Goal: Information Seeking & Learning: Check status

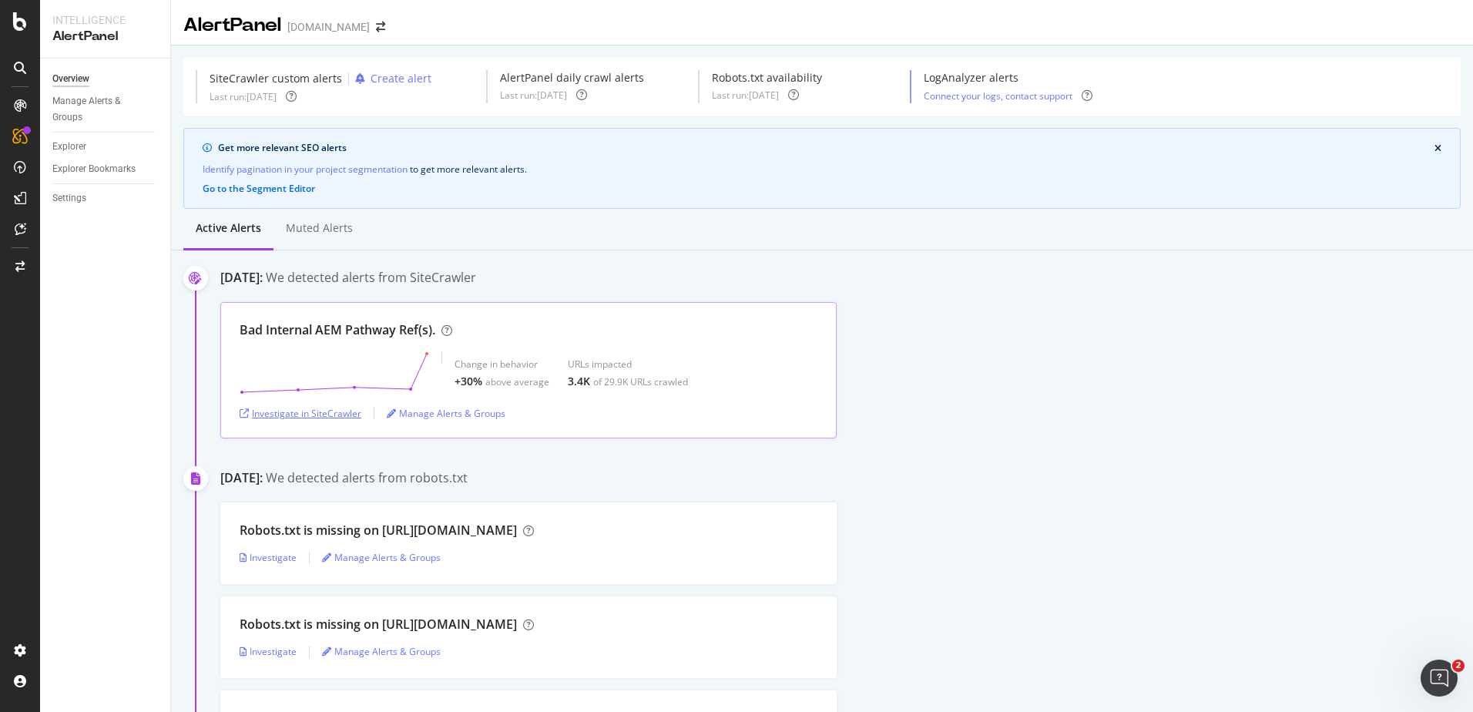
click at [337, 419] on div "Investigate in SiteCrawler" at bounding box center [301, 413] width 122 height 13
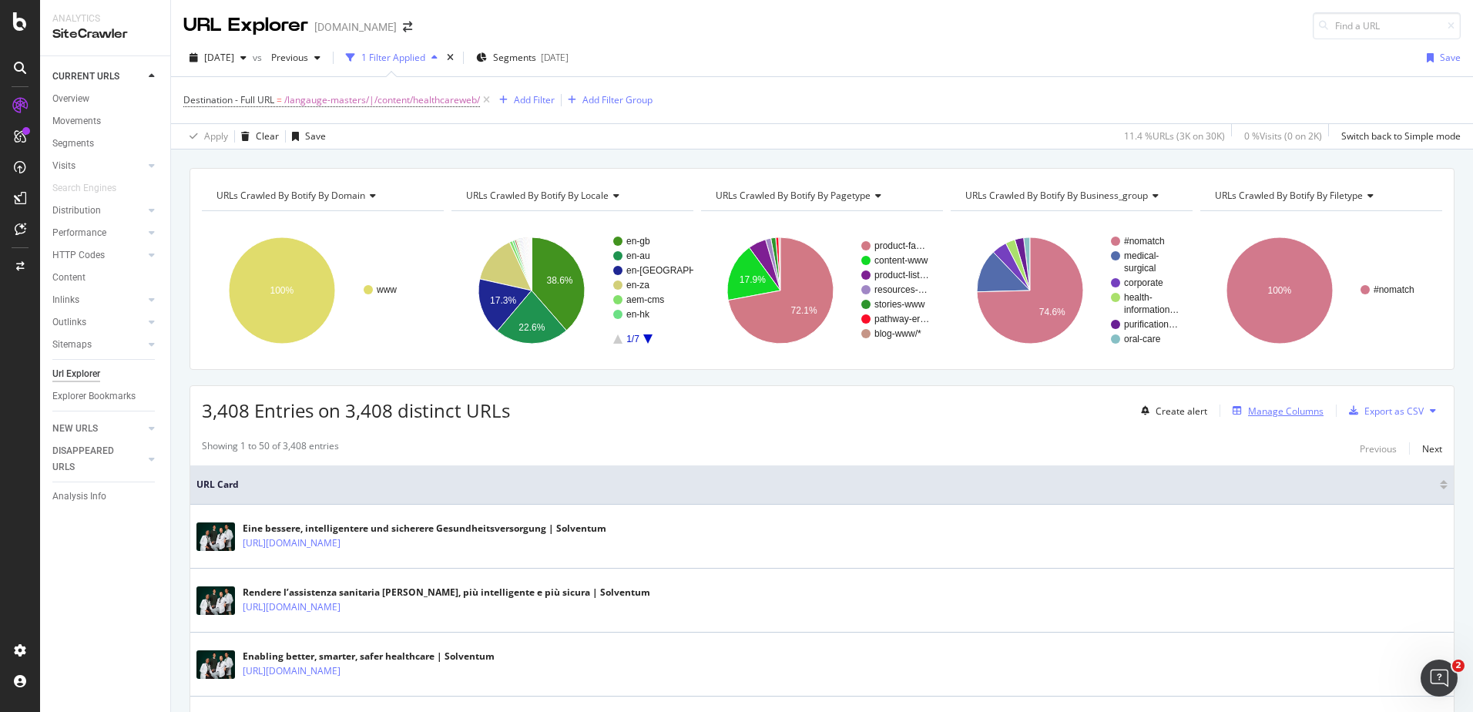
click at [1252, 411] on div "Manage Columns" at bounding box center [1285, 410] width 75 height 13
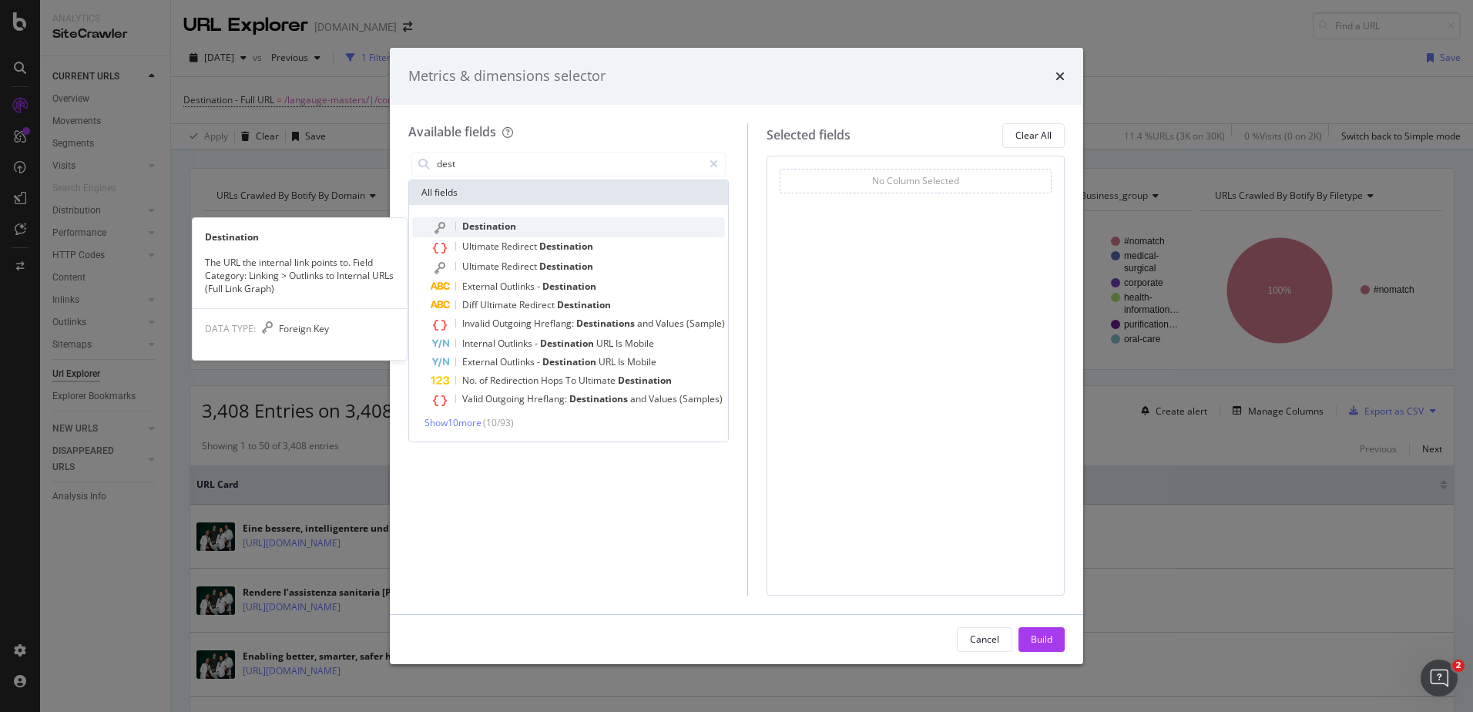
type input "dest"
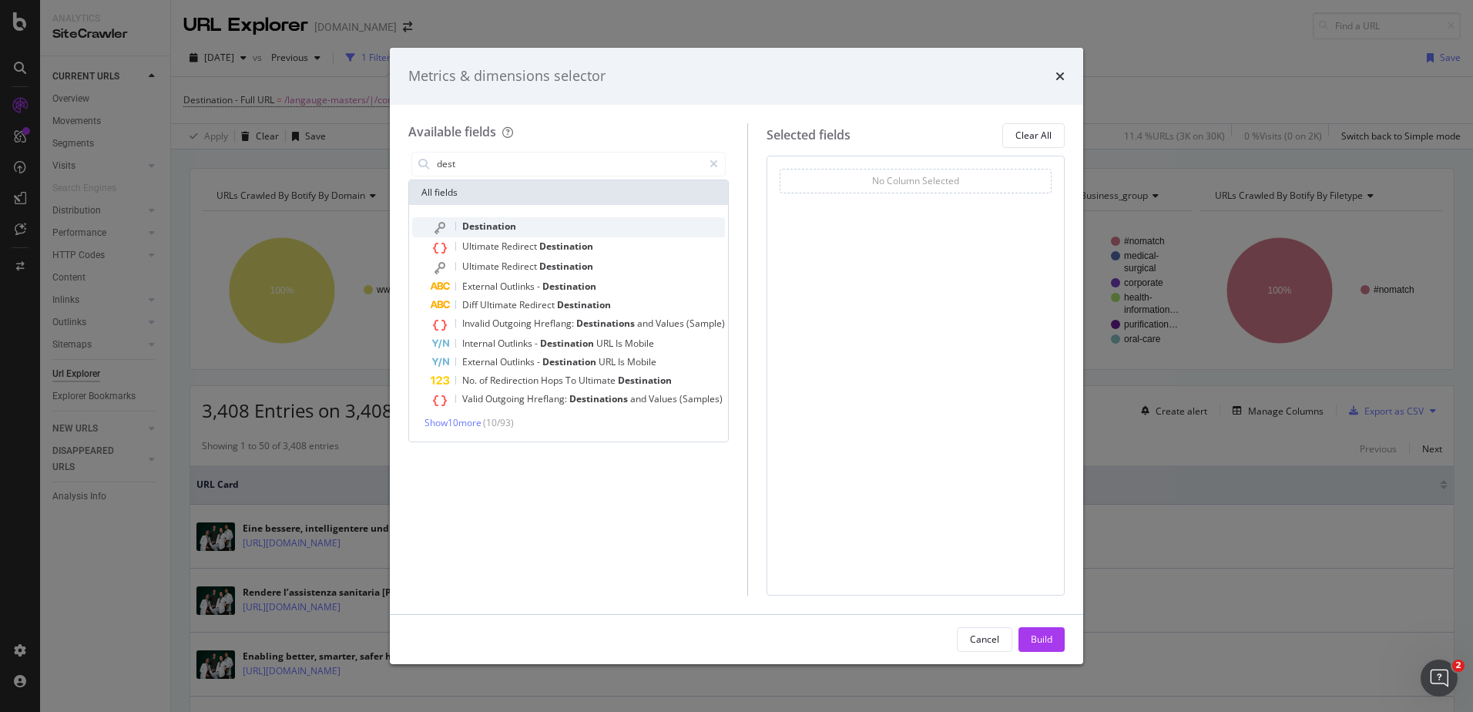
click at [505, 223] on span "Destination" at bounding box center [489, 226] width 54 height 13
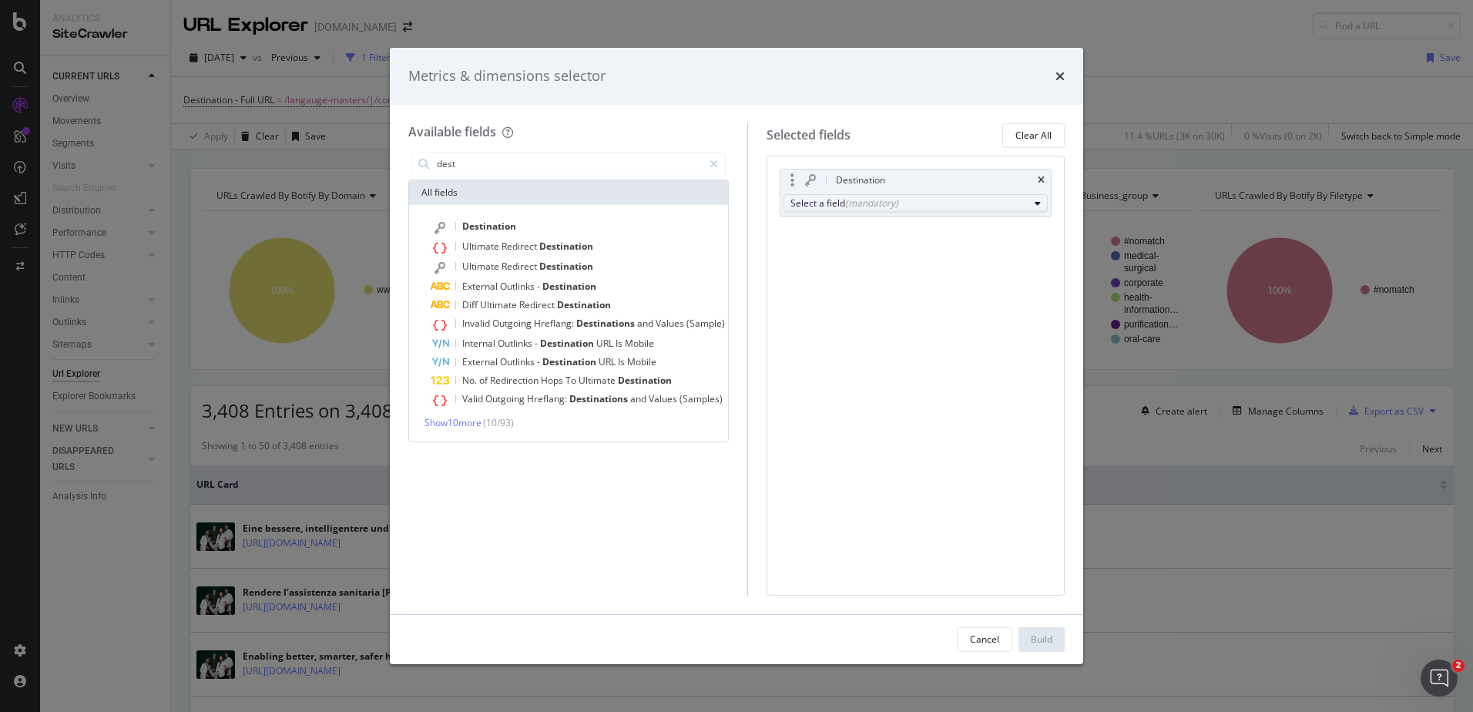
click at [889, 206] on div "(mandatory)" at bounding box center [871, 202] width 53 height 13
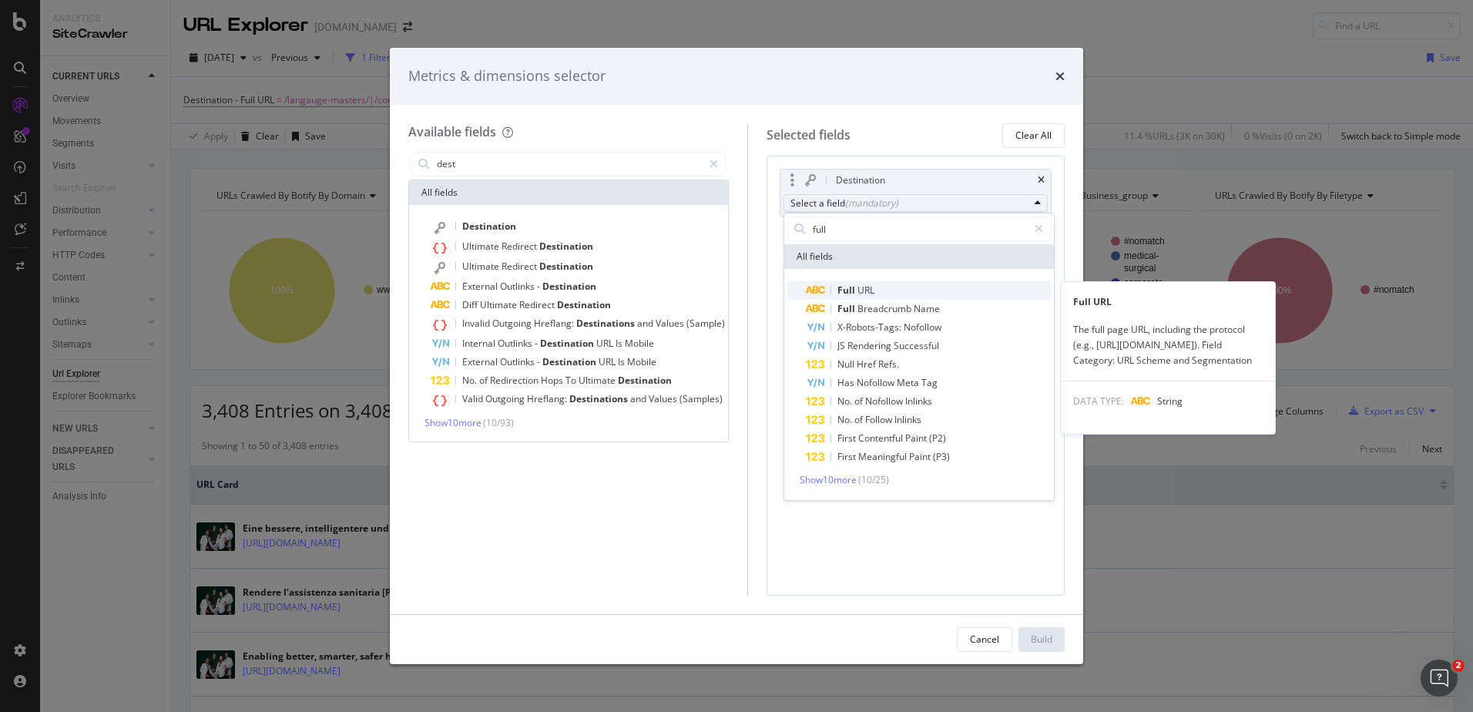
type input "full"
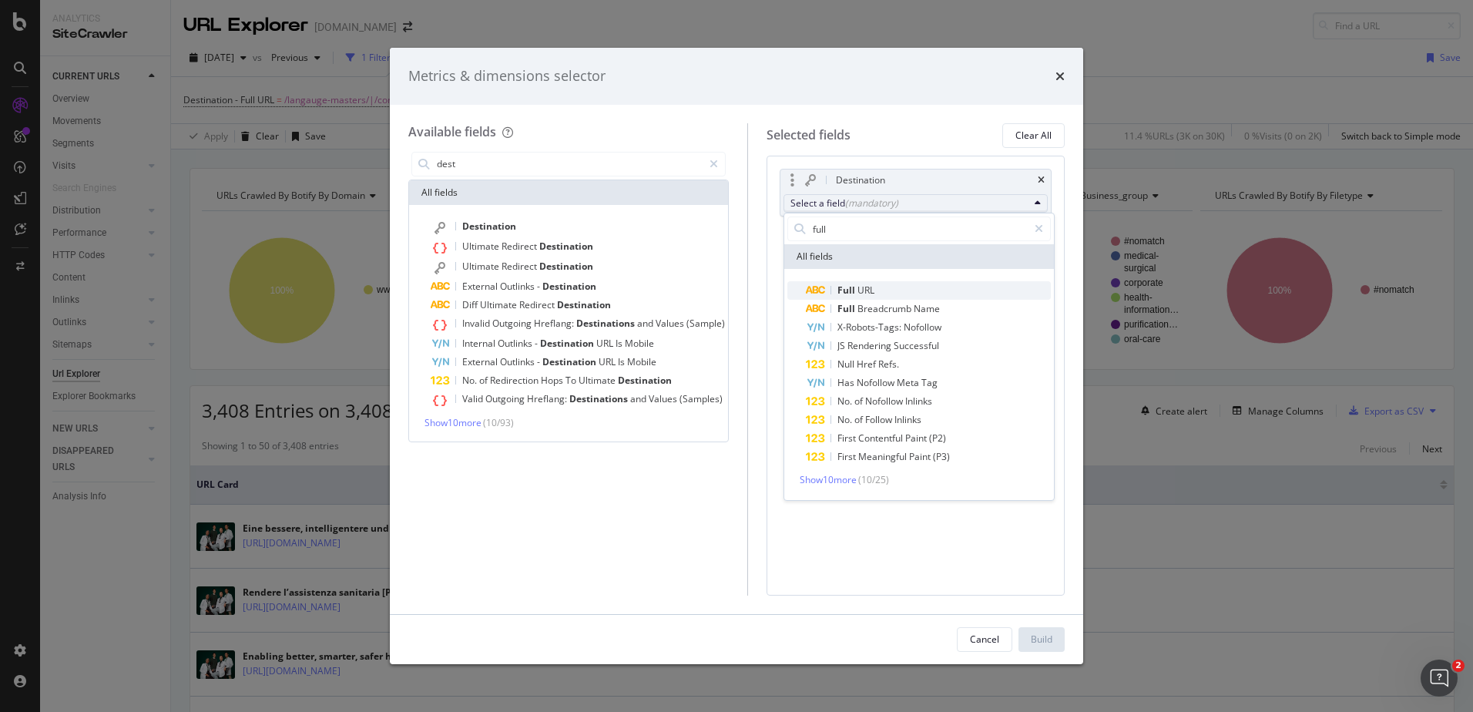
click at [879, 296] on span "Full URL" at bounding box center [928, 290] width 245 height 18
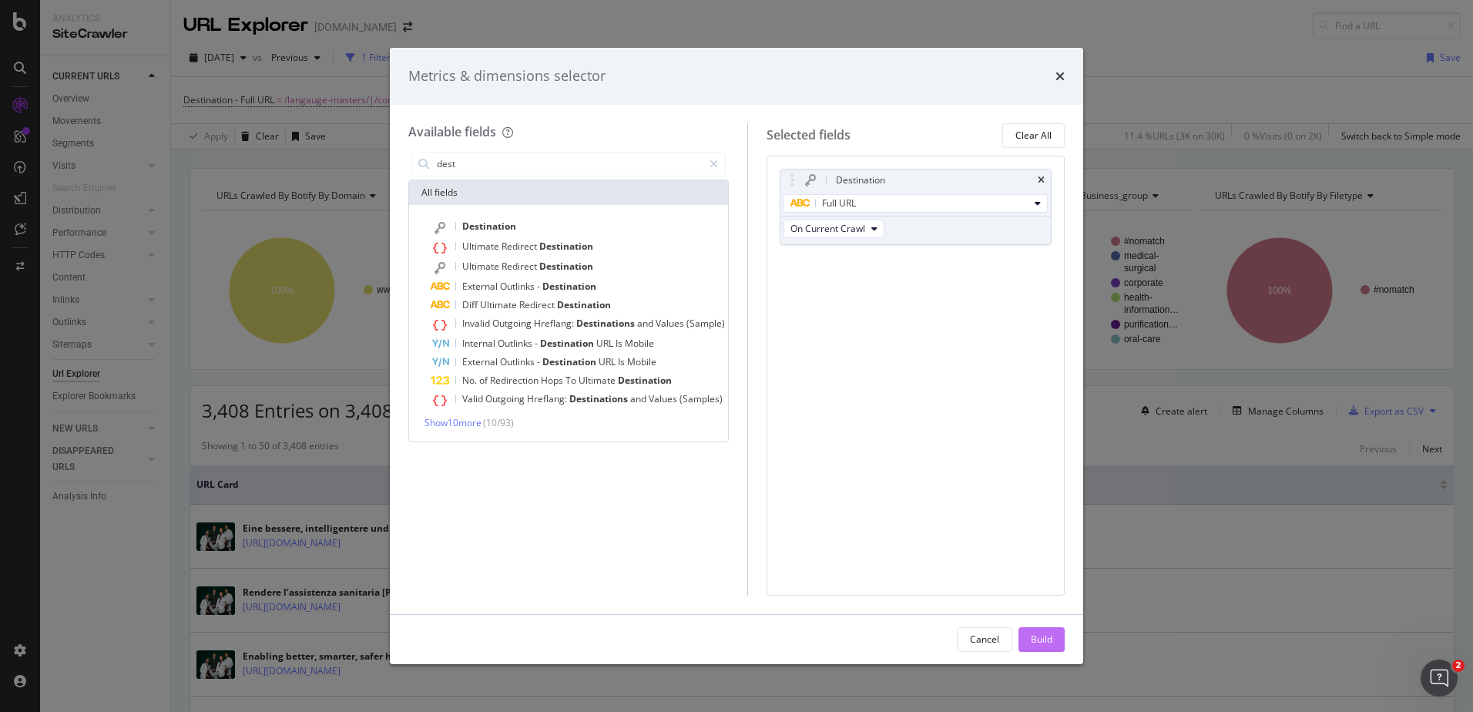
click at [1040, 633] on div "Build" at bounding box center [1042, 638] width 22 height 13
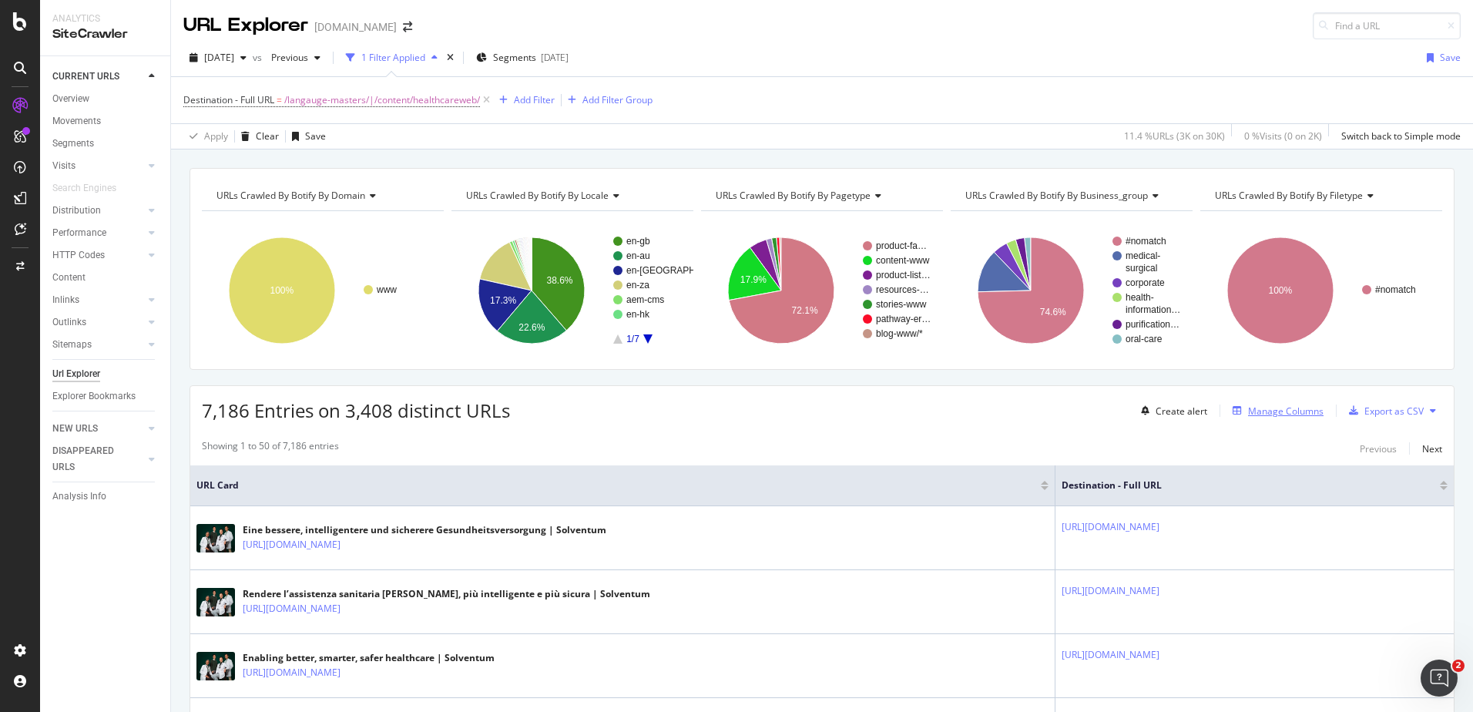
click at [1258, 411] on div "Manage Columns" at bounding box center [1285, 410] width 75 height 13
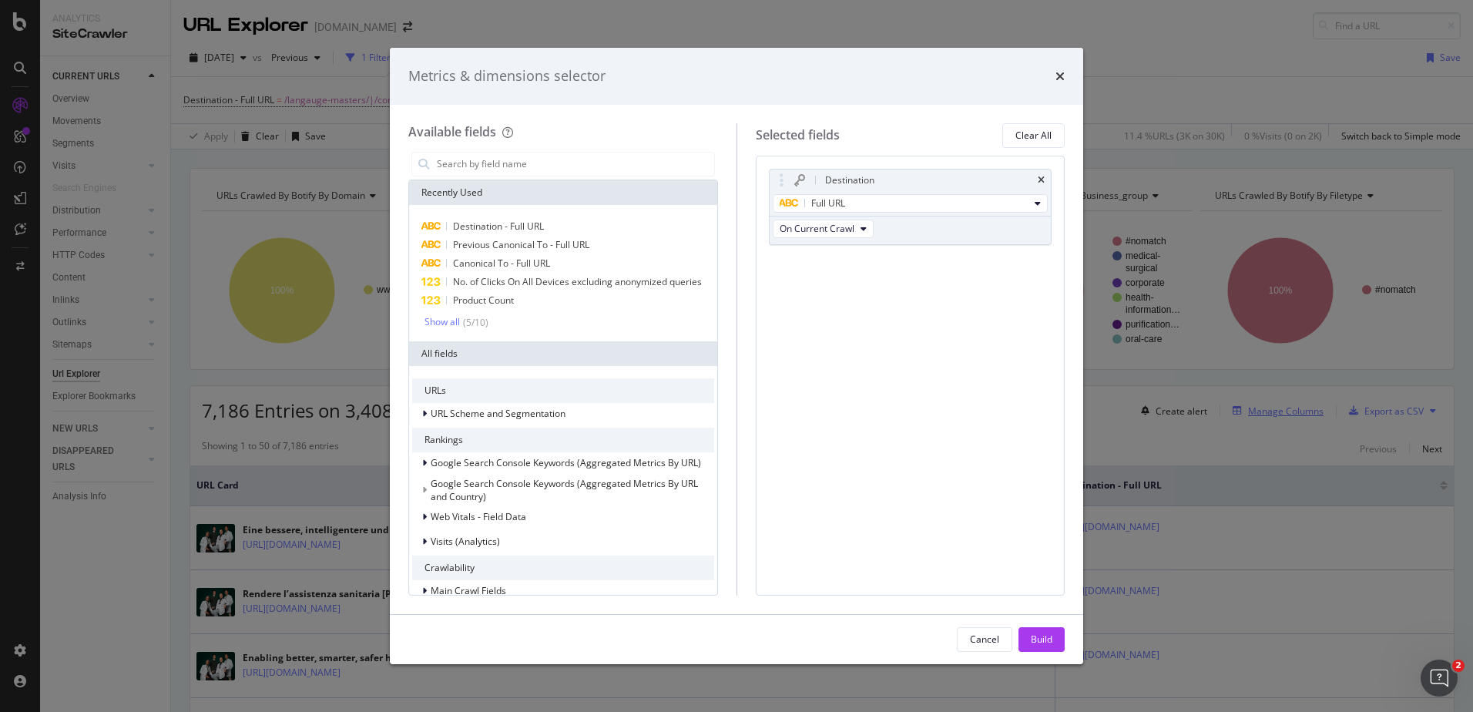
click at [1258, 411] on div "Metrics & dimensions selector Available fields Recently Used Destination - Full…" at bounding box center [736, 356] width 1473 height 712
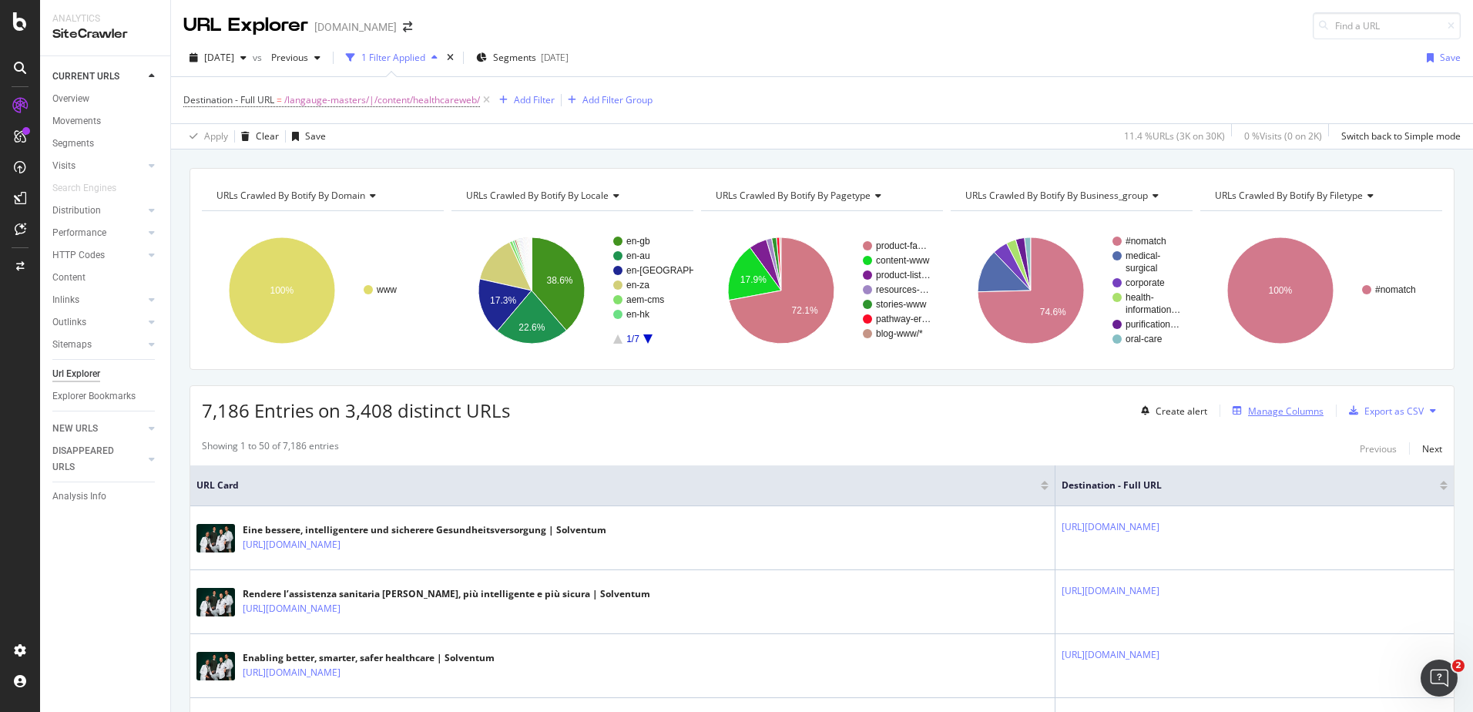
click at [1258, 411] on div "Manage Columns" at bounding box center [1285, 410] width 75 height 13
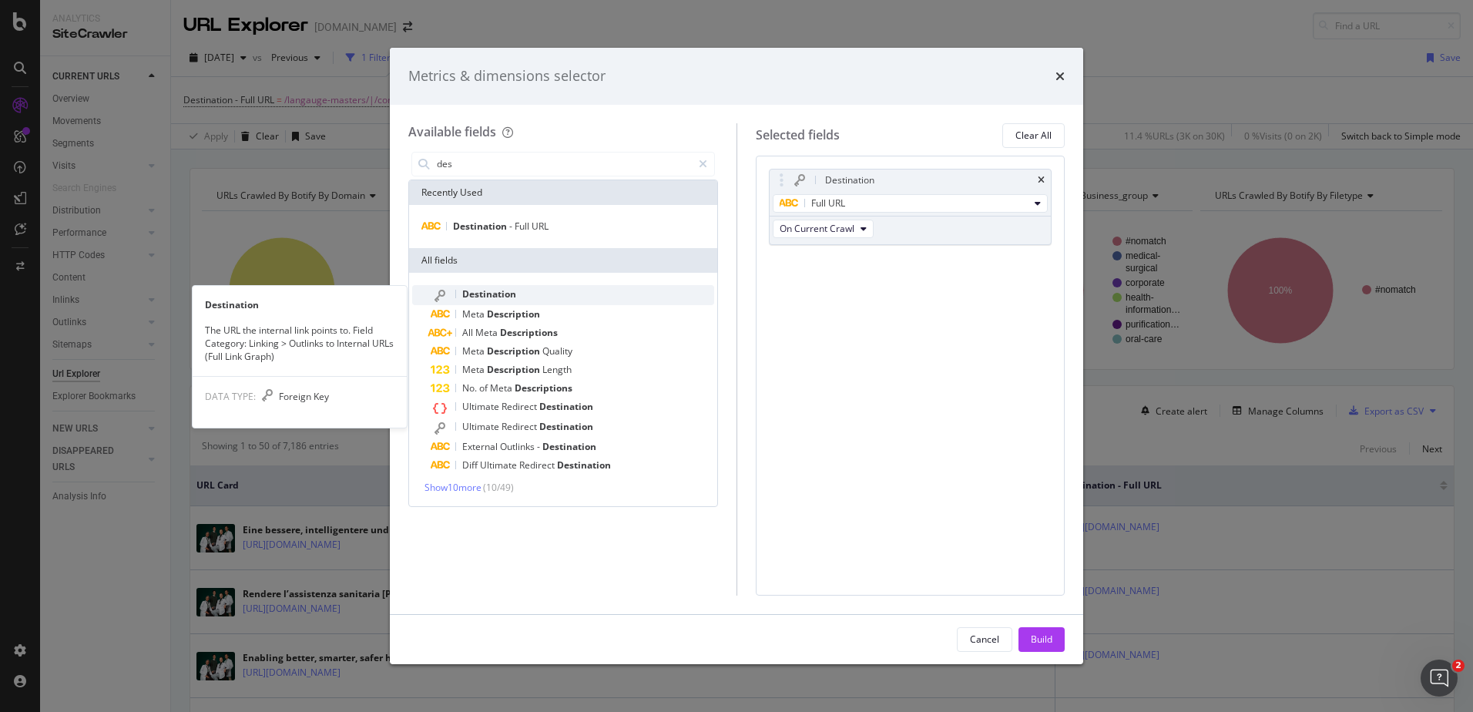
type input "des"
click at [552, 287] on div "Destination" at bounding box center [572, 295] width 283 height 20
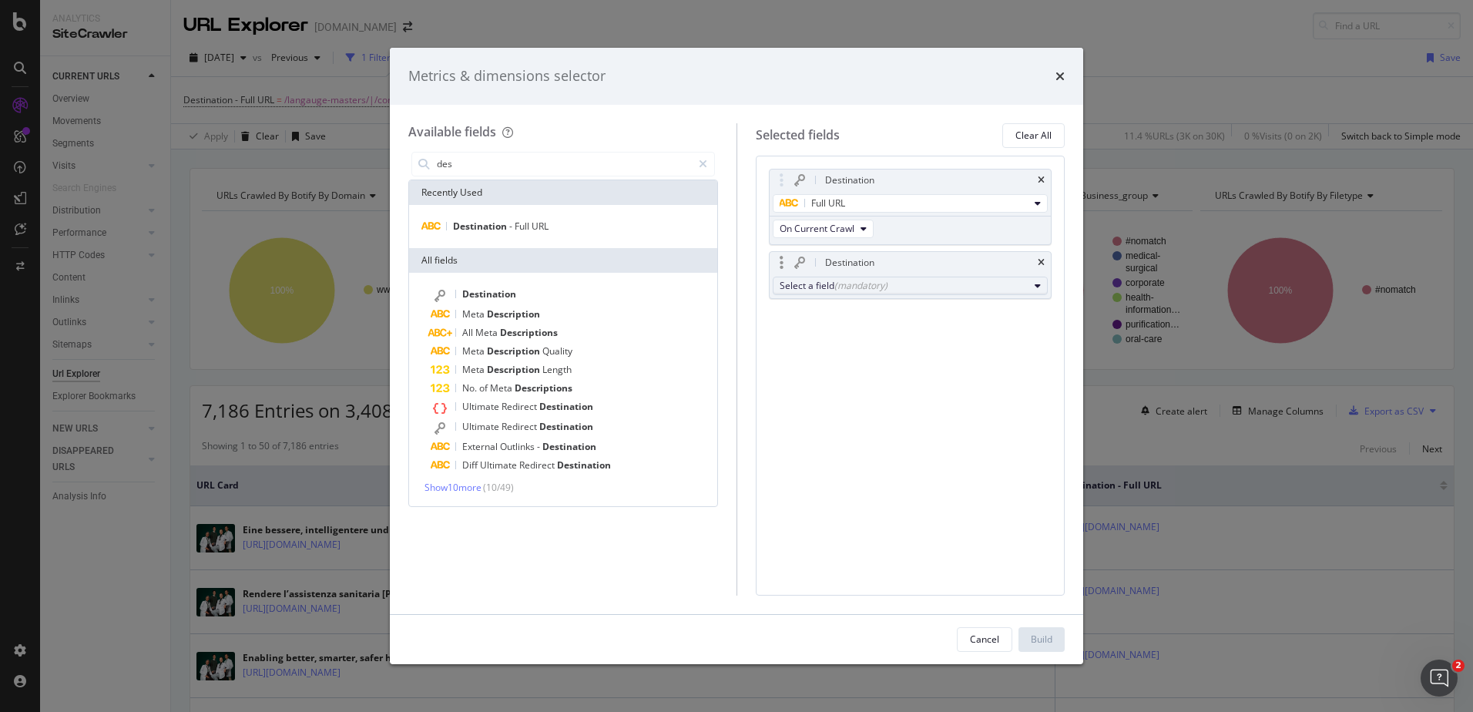
click at [887, 290] on div "Select a field (mandatory)" at bounding box center [905, 285] width 250 height 13
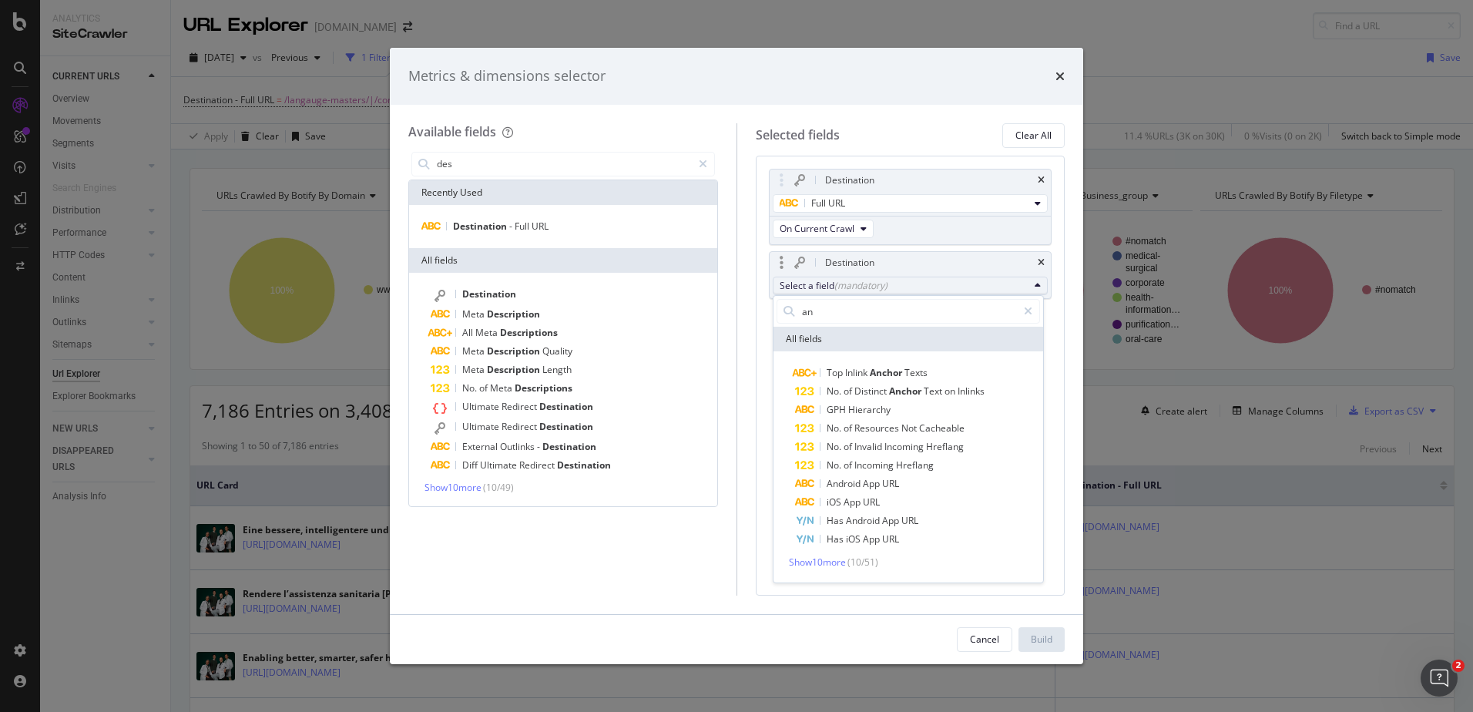
type input "a"
type input "outgoi"
click at [831, 565] on span "Show 5 more" at bounding box center [815, 561] width 52 height 13
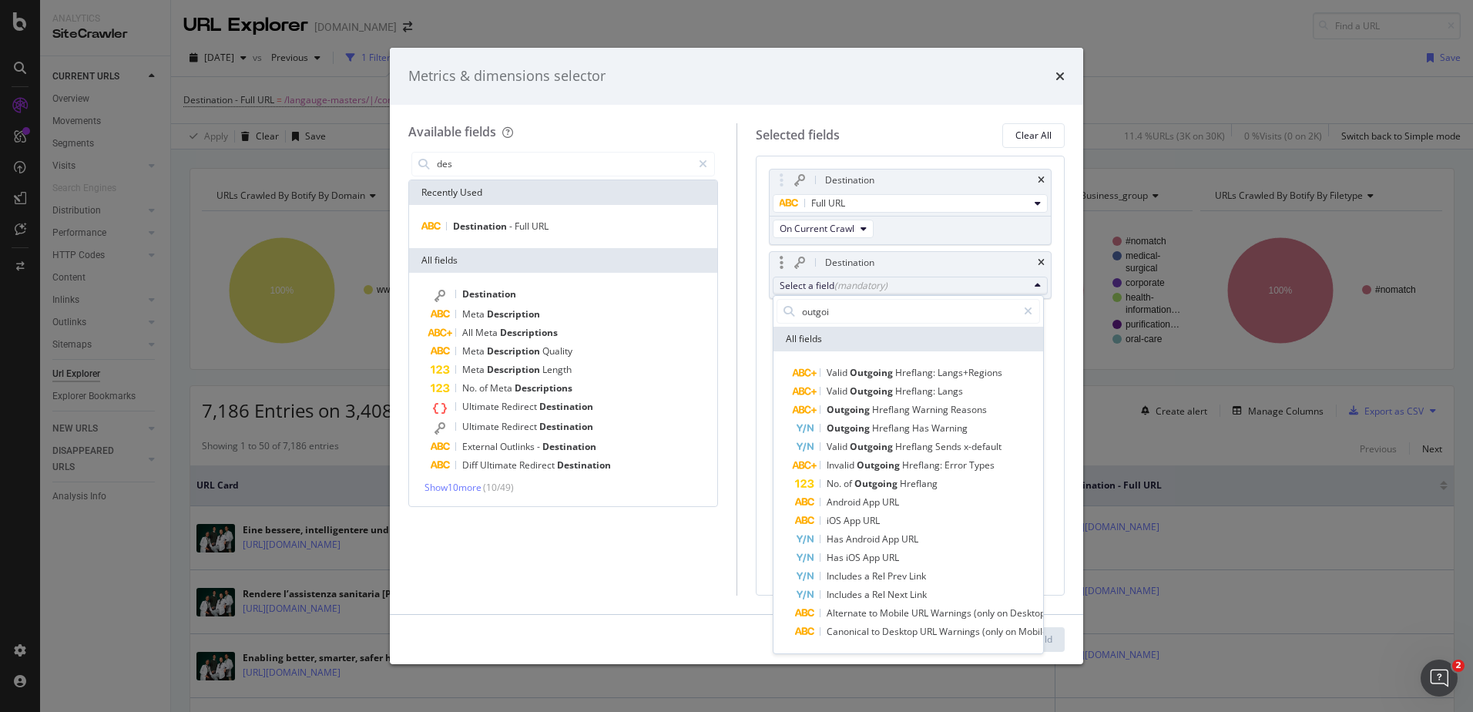
click at [831, 565] on div "Has iOS App URL" at bounding box center [847, 557] width 104 height 18
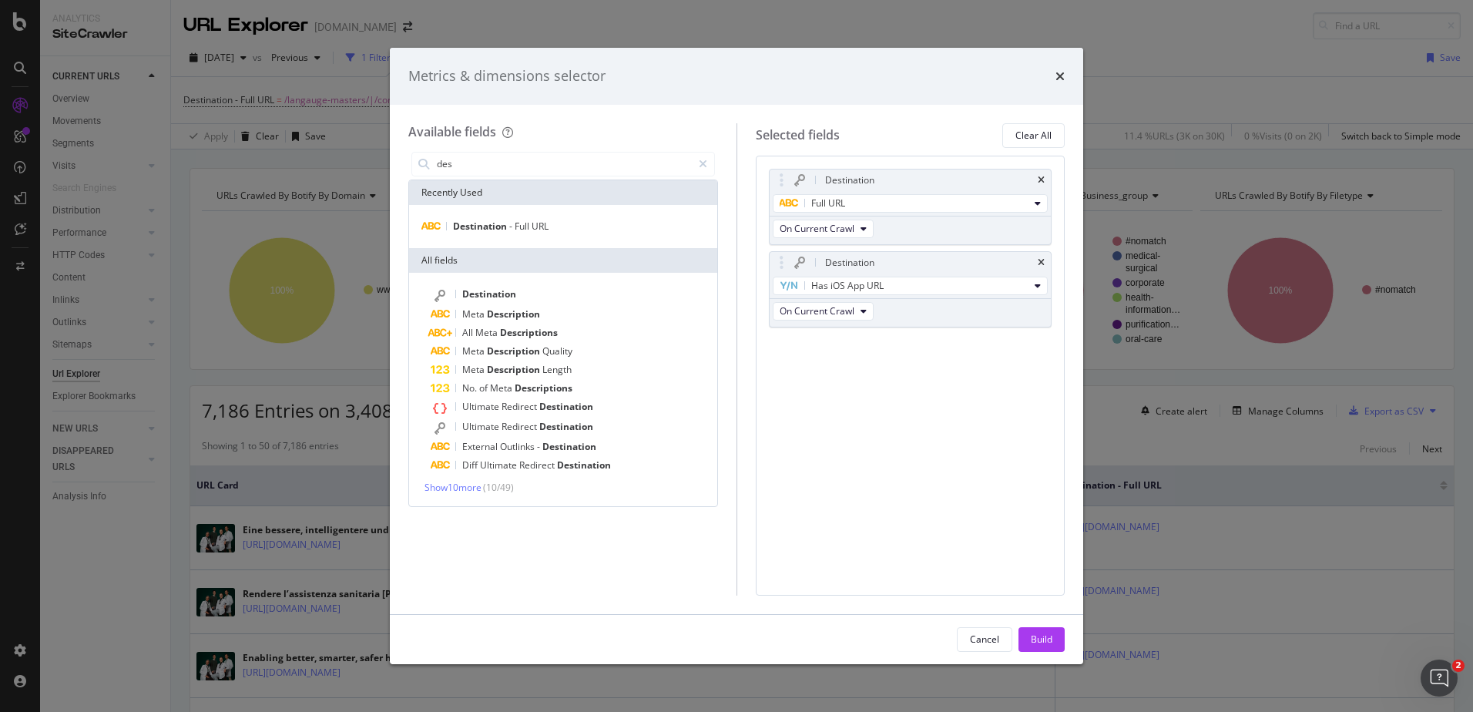
click at [831, 565] on div "Destination Full URL On Current Crawl Destination Has iOS App URL On Current Cr…" at bounding box center [911, 376] width 310 height 440
click at [1045, 260] on div "Destination" at bounding box center [911, 263] width 282 height 22
click at [1042, 262] on icon "times" at bounding box center [1041, 262] width 7 height 9
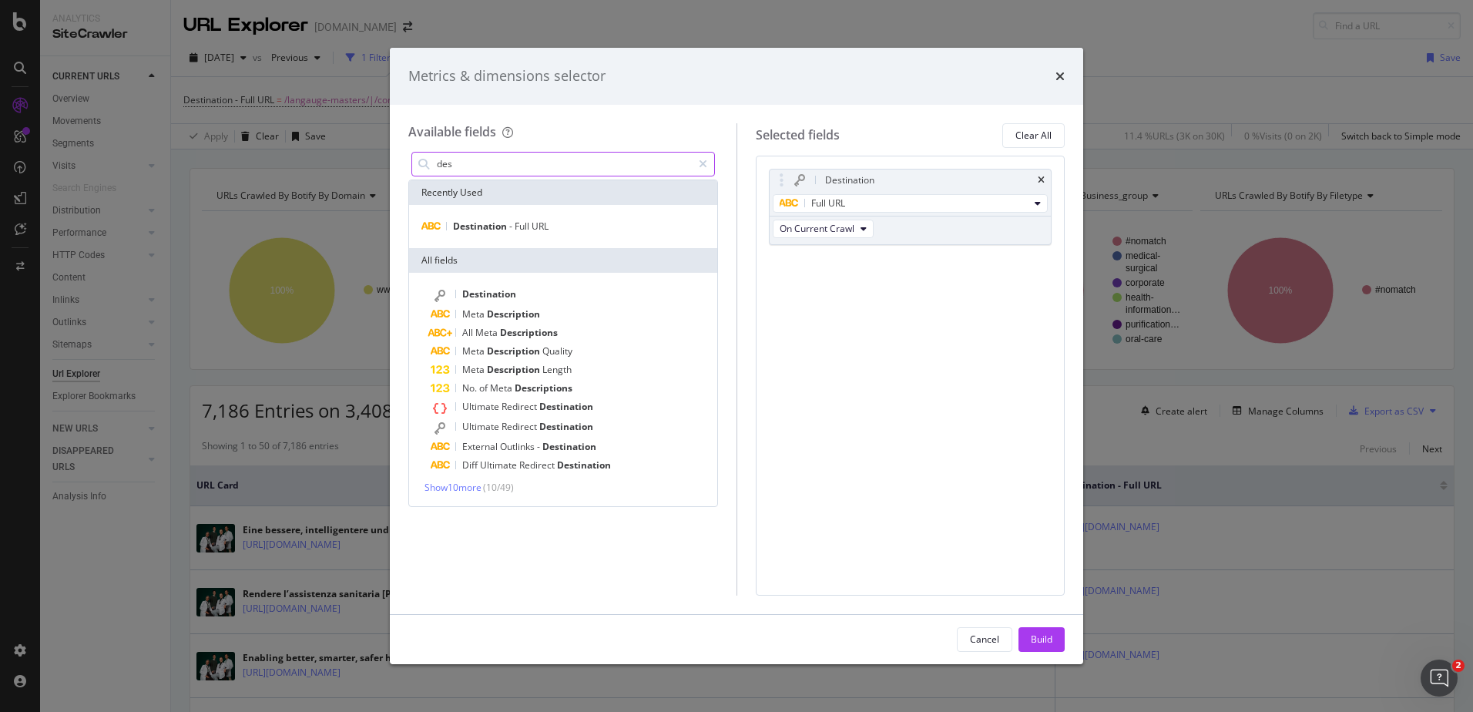
click at [495, 167] on input "des" at bounding box center [563, 164] width 257 height 23
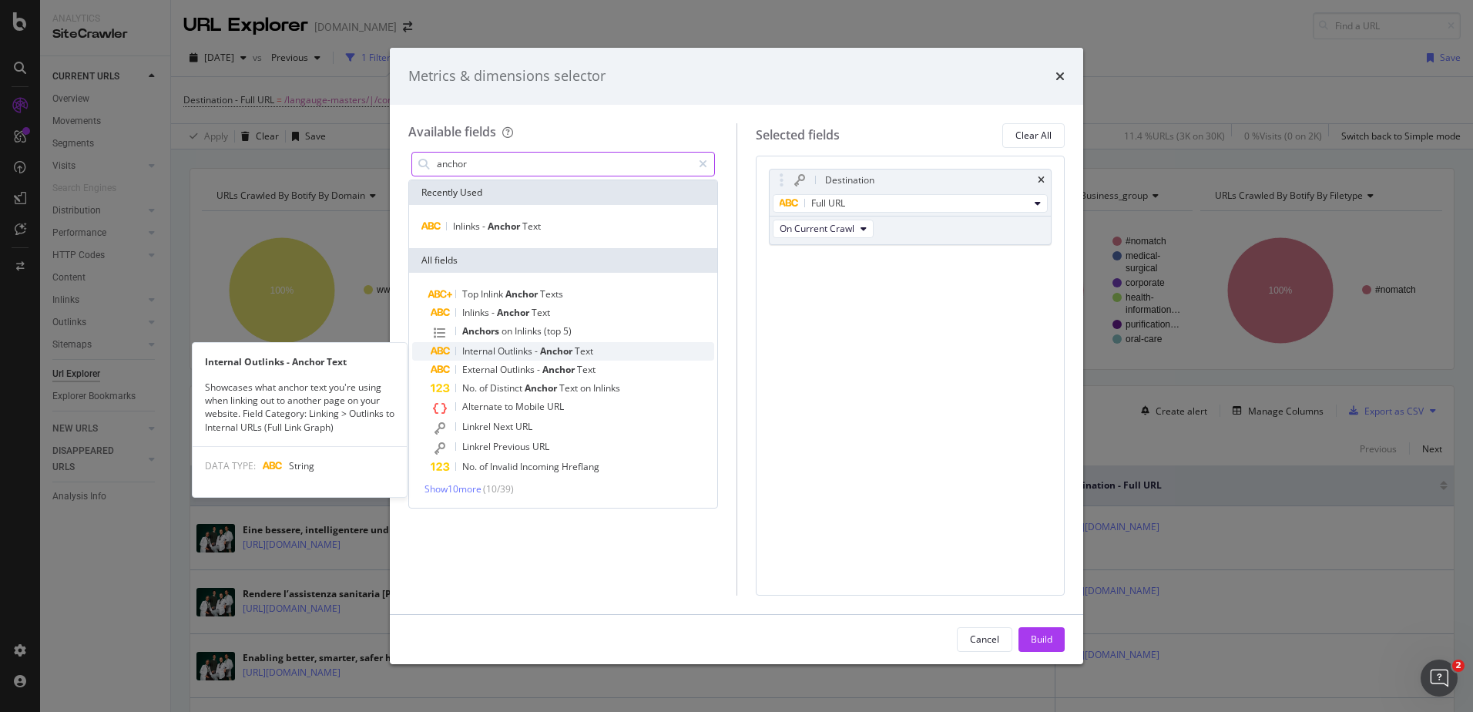
type input "anchor"
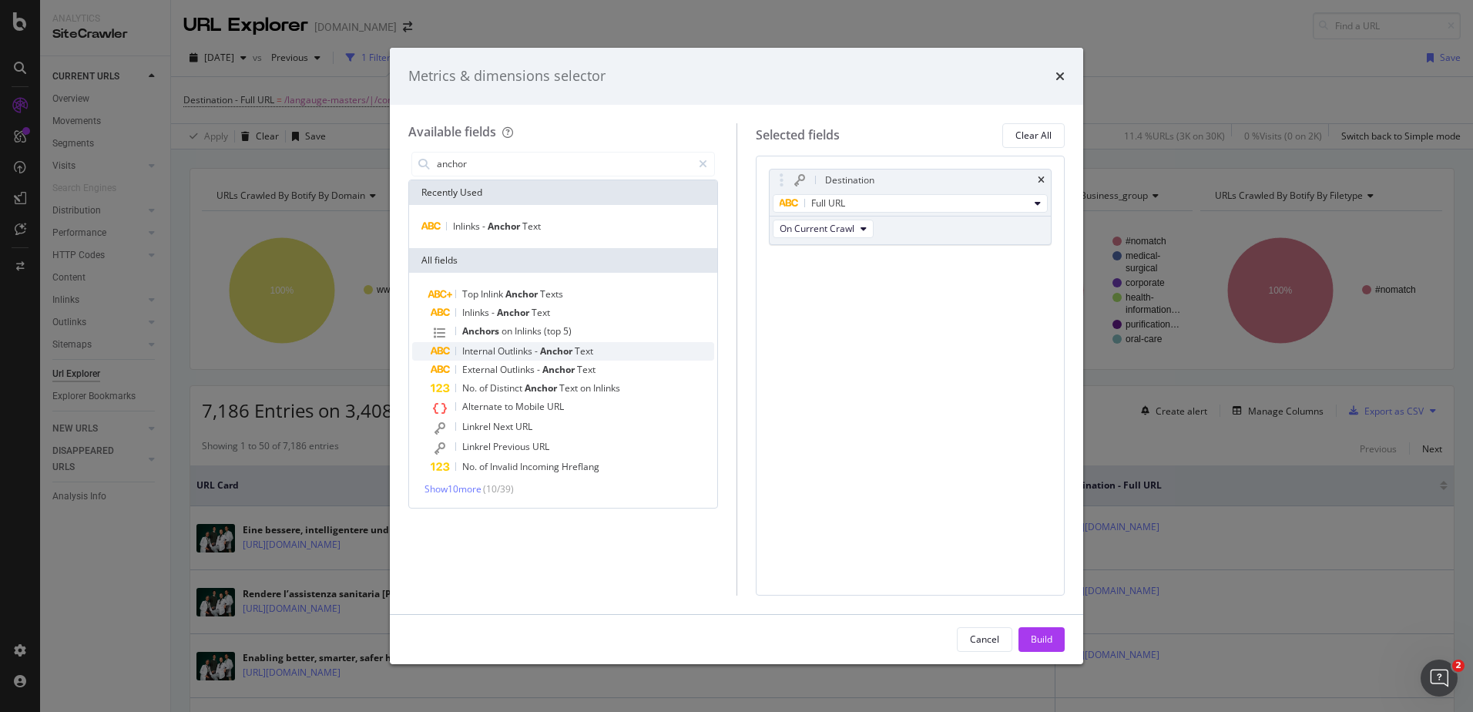
click at [543, 353] on span "Anchor" at bounding box center [557, 350] width 35 height 13
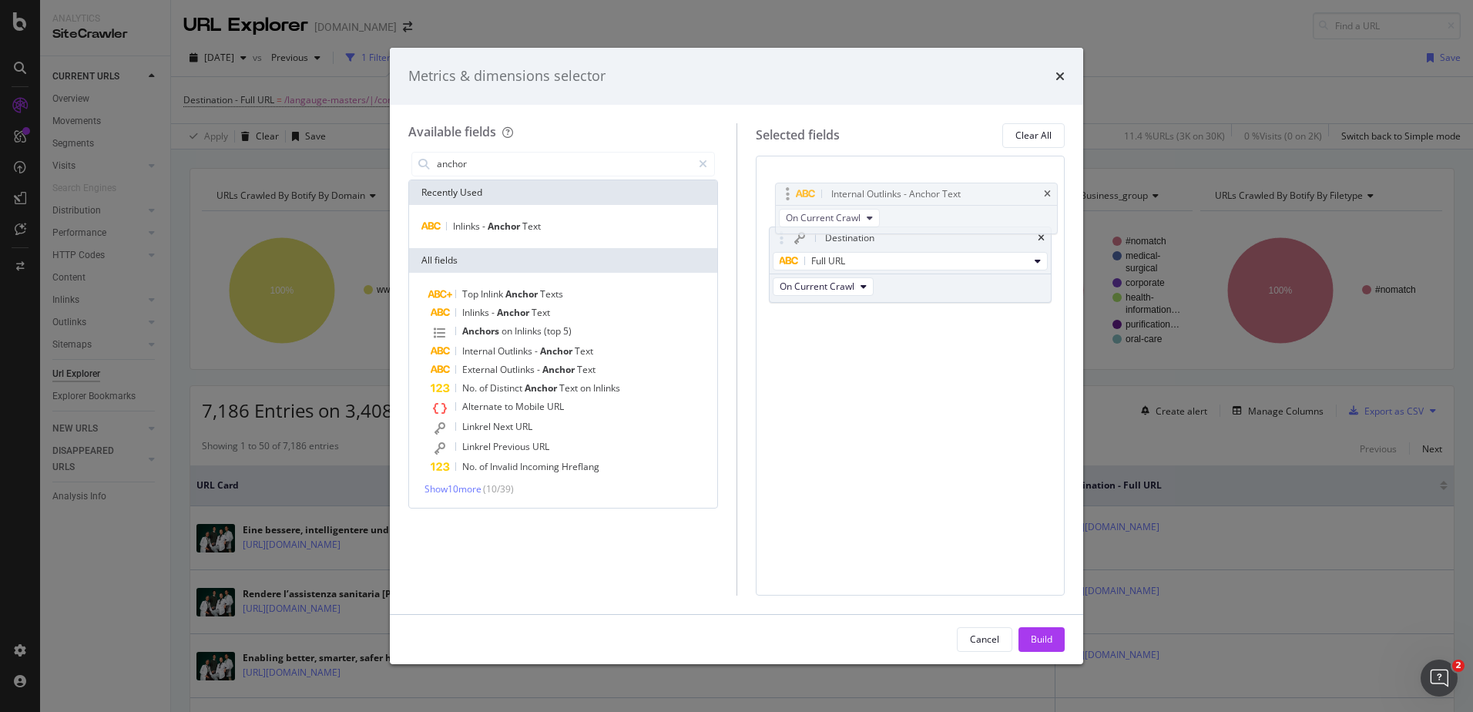
drag, startPoint x: 780, startPoint y: 259, endPoint x: 786, endPoint y: 186, distance: 73.4
click at [786, 186] on body "Analytics SiteCrawler CURRENT URLS Overview Movements Segments Visits Analysis …" at bounding box center [736, 356] width 1473 height 712
click at [1048, 640] on div "Build" at bounding box center [1042, 638] width 22 height 13
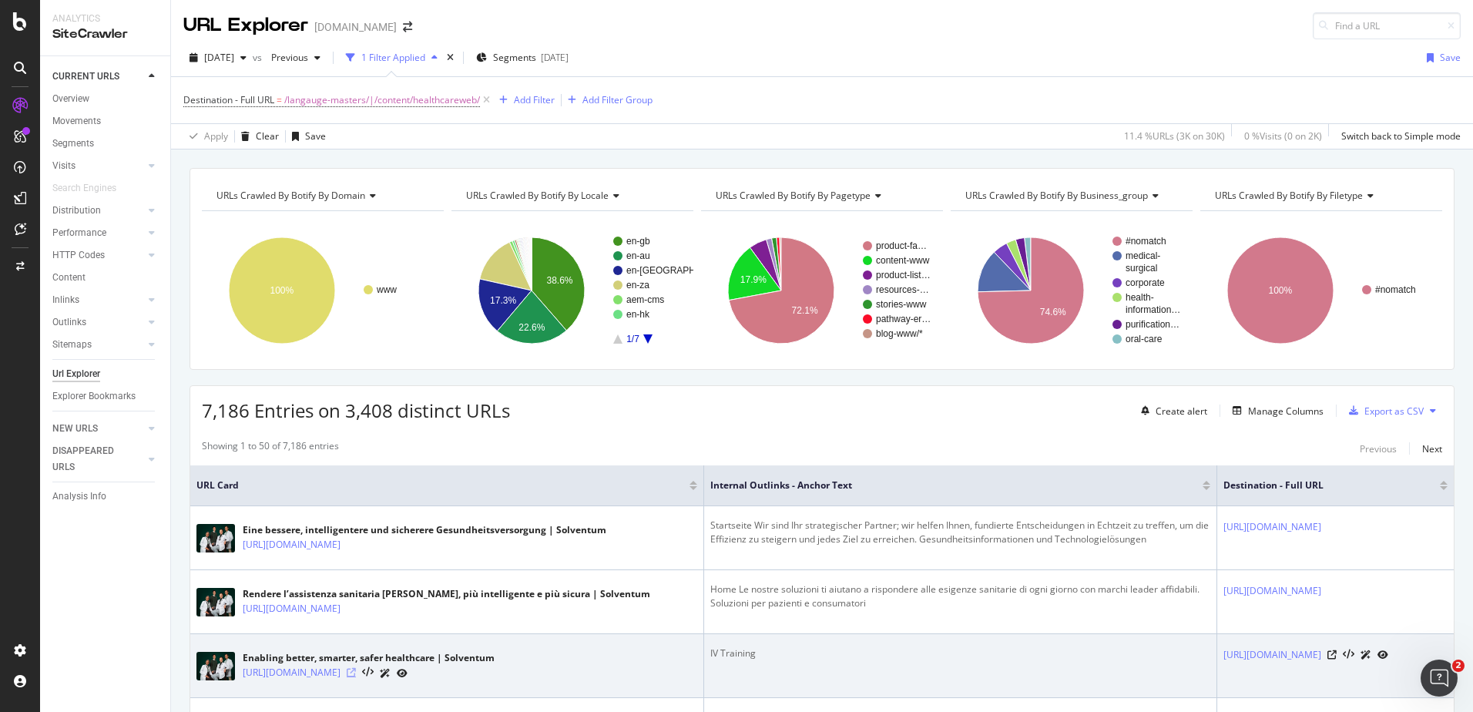
click at [356, 677] on icon at bounding box center [351, 672] width 9 height 9
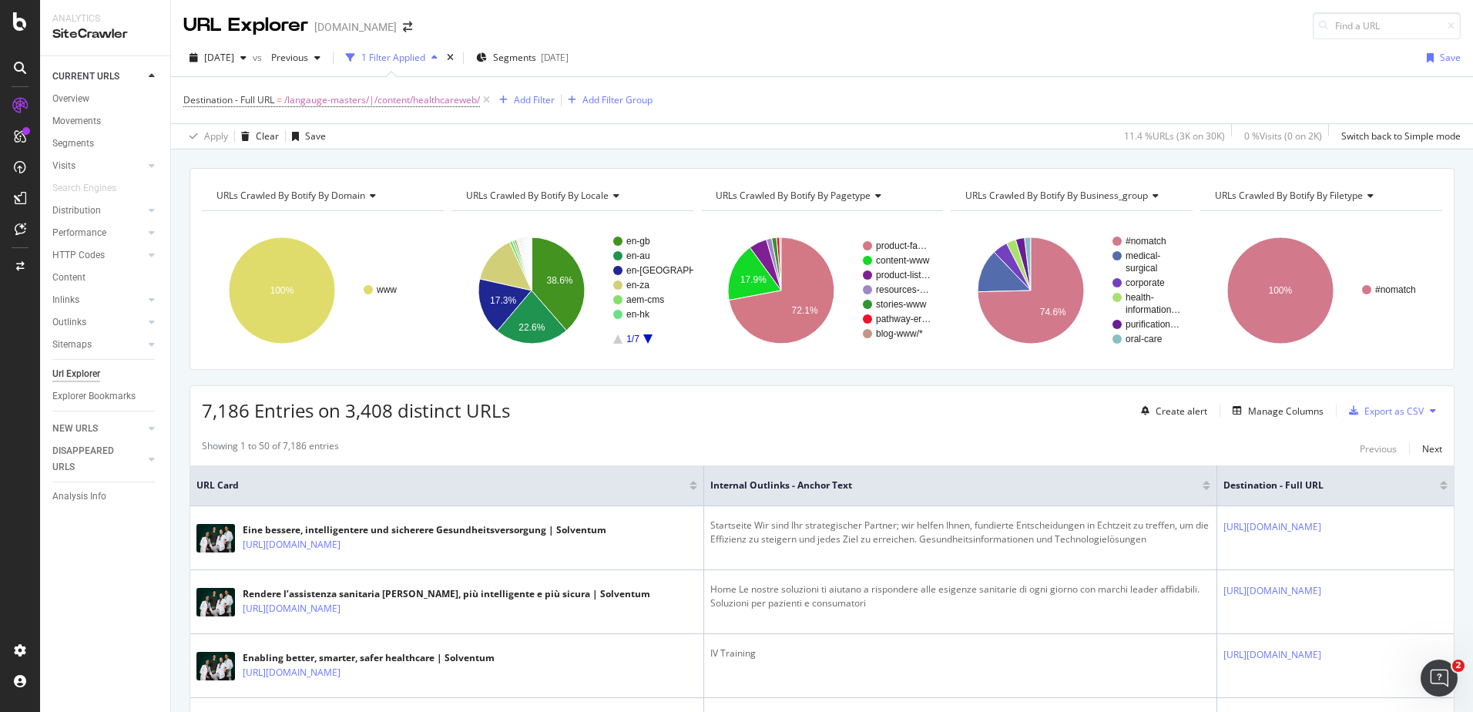
click at [647, 340] on icon "A chart." at bounding box center [647, 338] width 9 height 9
click at [618, 340] on icon "A chart." at bounding box center [617, 338] width 9 height 9
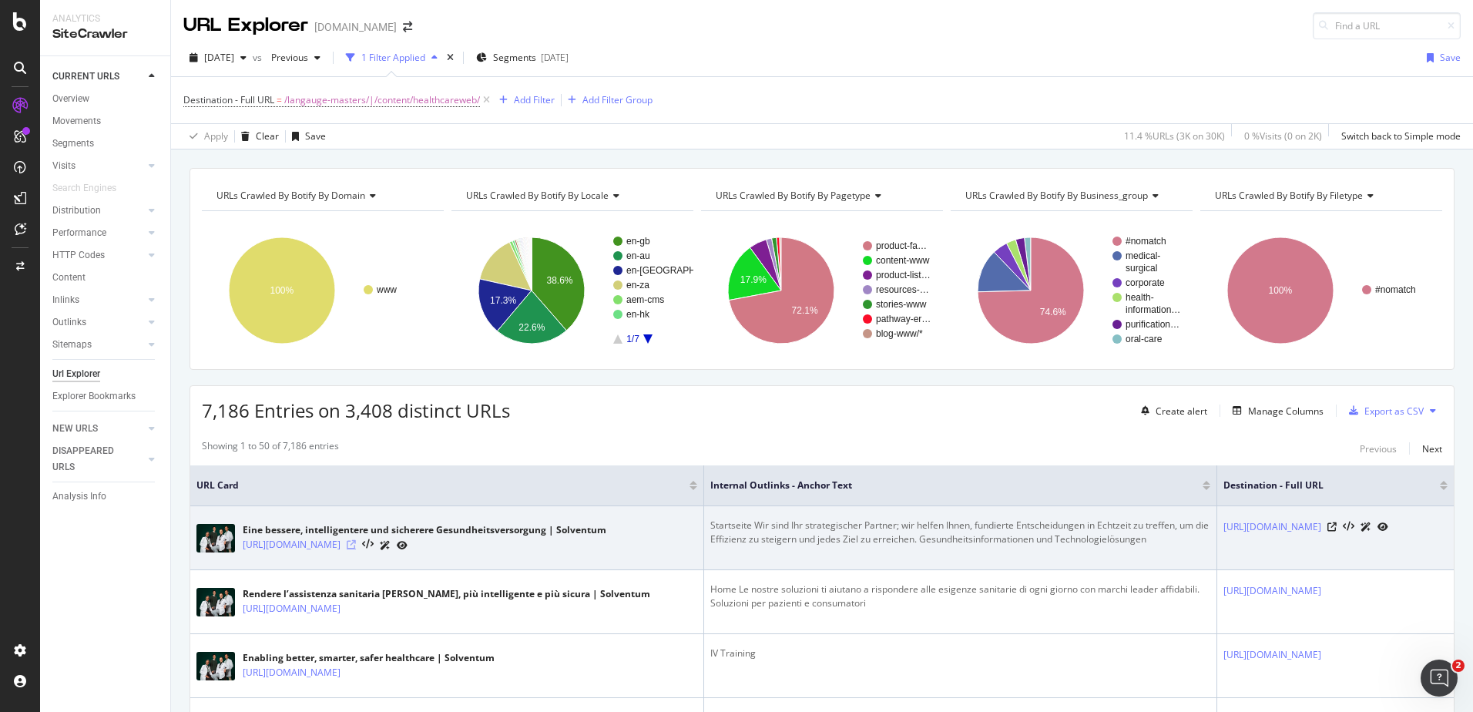
click at [356, 549] on icon at bounding box center [351, 544] width 9 height 9
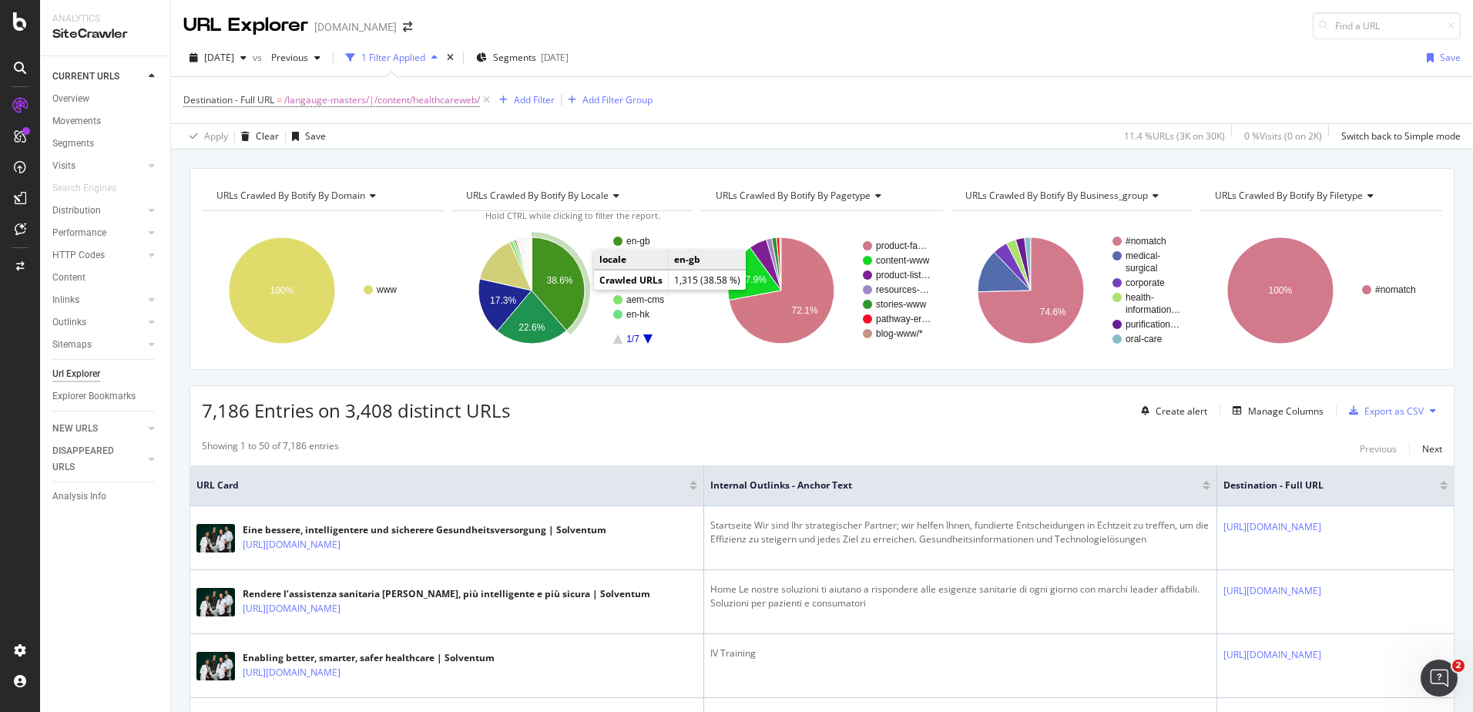
click at [551, 291] on icon "A chart." at bounding box center [558, 283] width 53 height 93
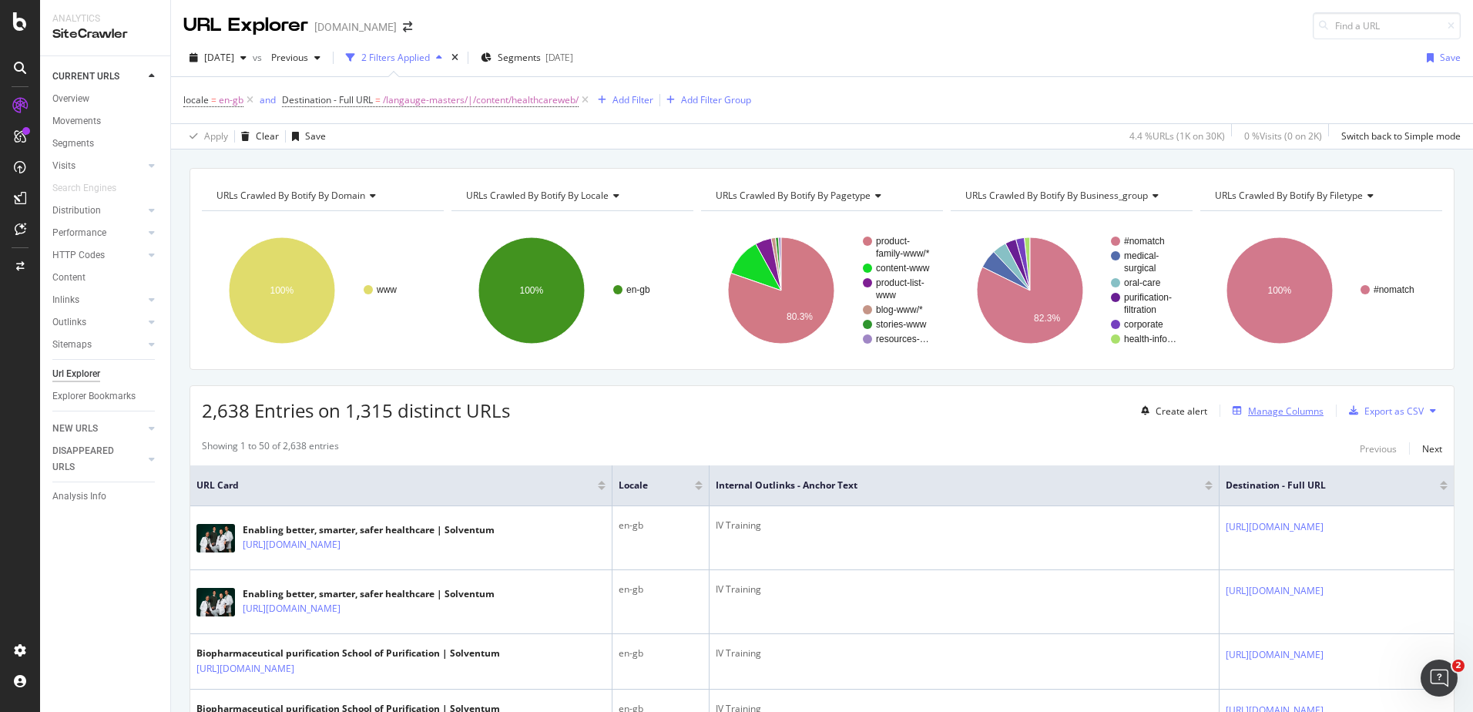
click at [1256, 415] on div "Manage Columns" at bounding box center [1285, 410] width 75 height 13
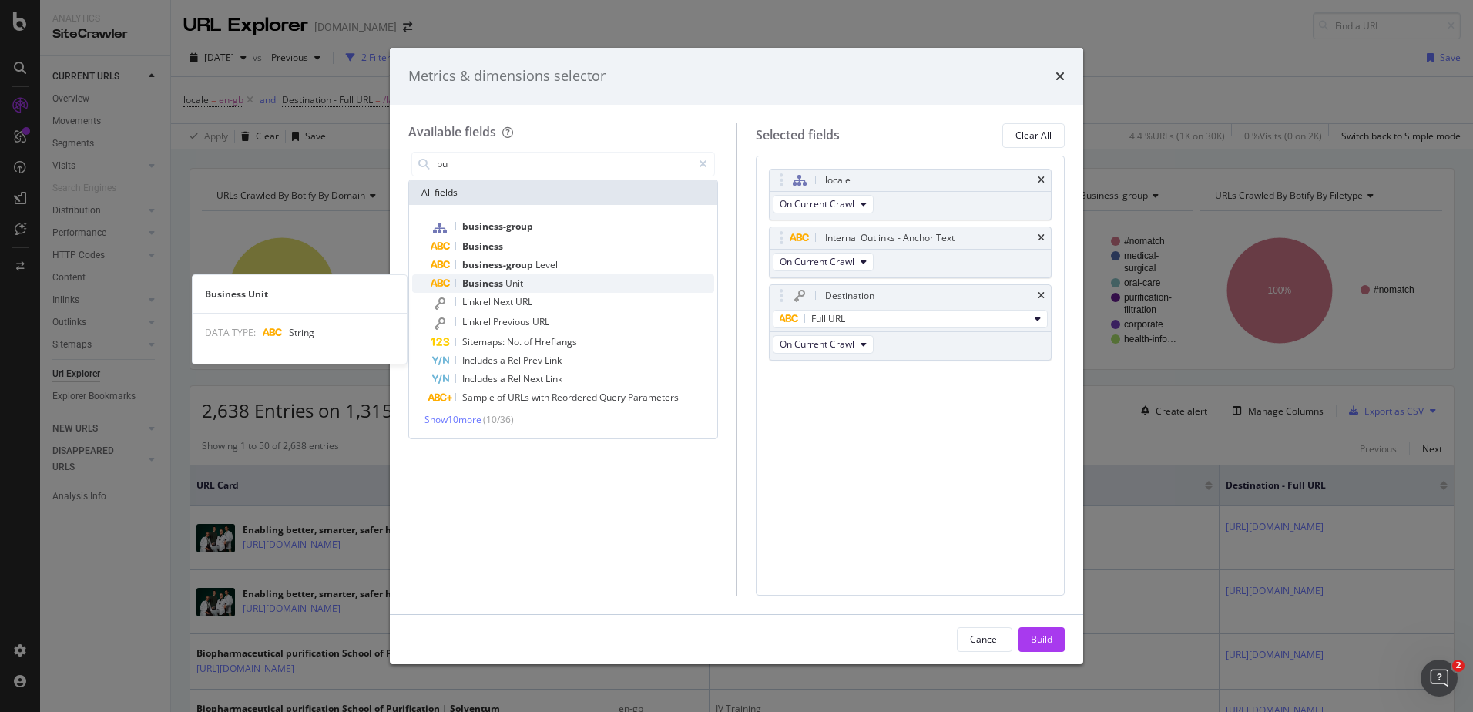
type input "bu"
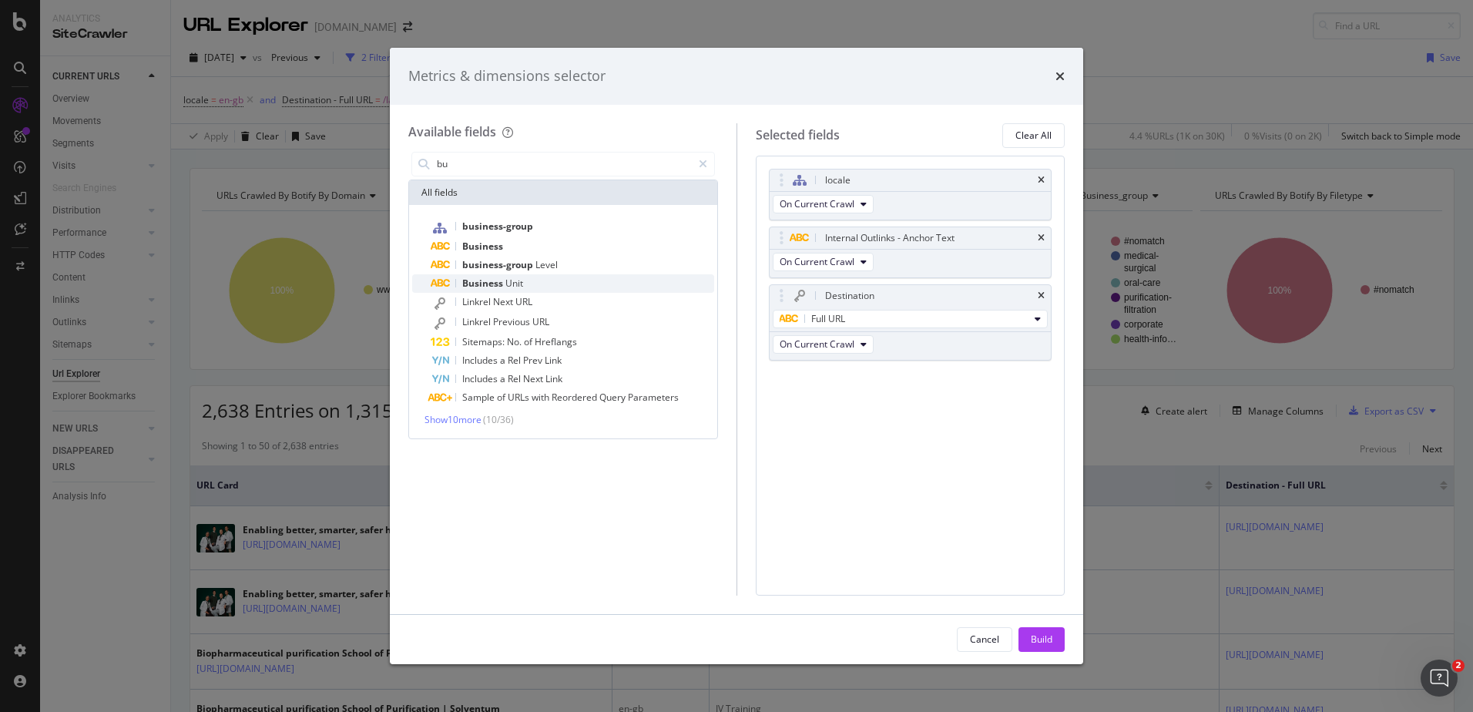
click at [540, 280] on div "Business Unit" at bounding box center [572, 283] width 283 height 18
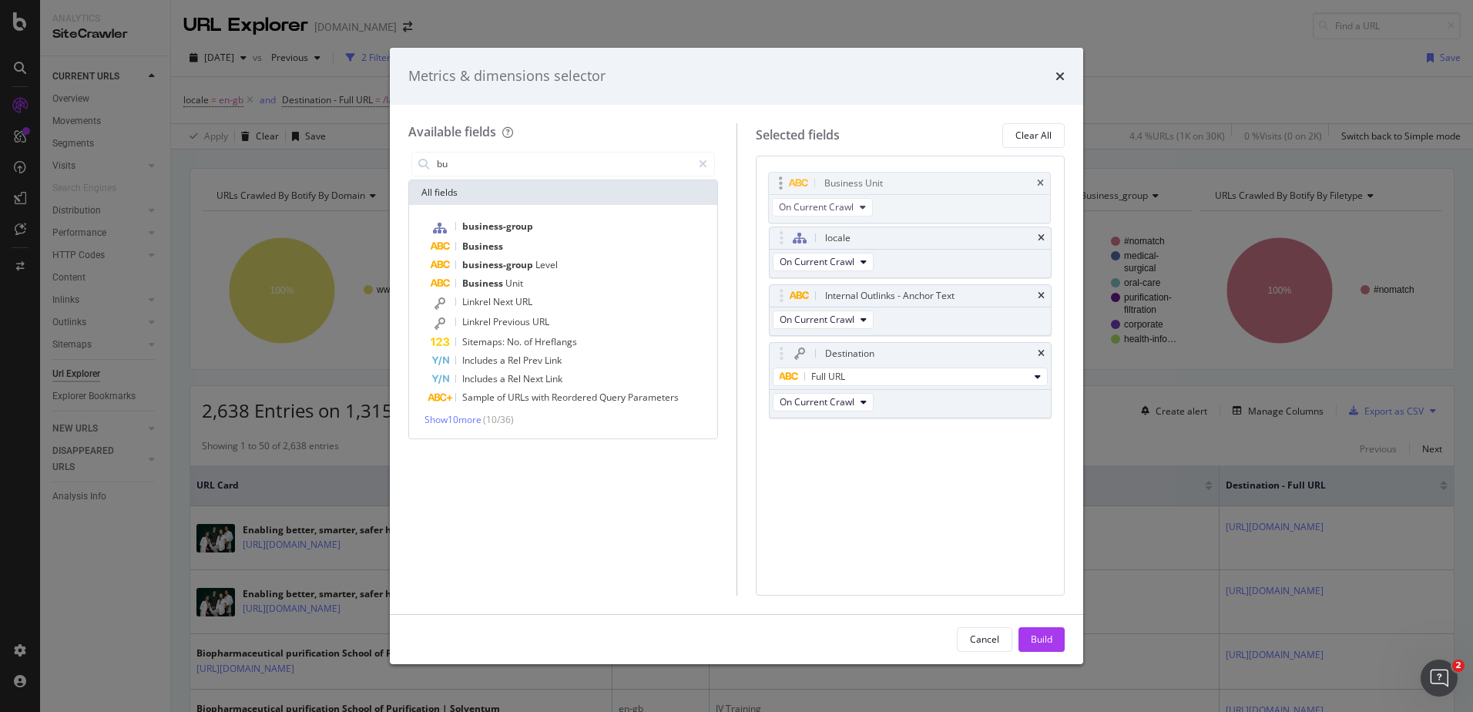
drag, startPoint x: 847, startPoint y: 376, endPoint x: 846, endPoint y: 181, distance: 194.9
click at [846, 181] on body "Analytics SiteCrawler CURRENT URLS Overview Movements Segments Visits Analysis …" at bounding box center [736, 356] width 1473 height 712
click at [1043, 627] on button "Build" at bounding box center [1041, 639] width 46 height 25
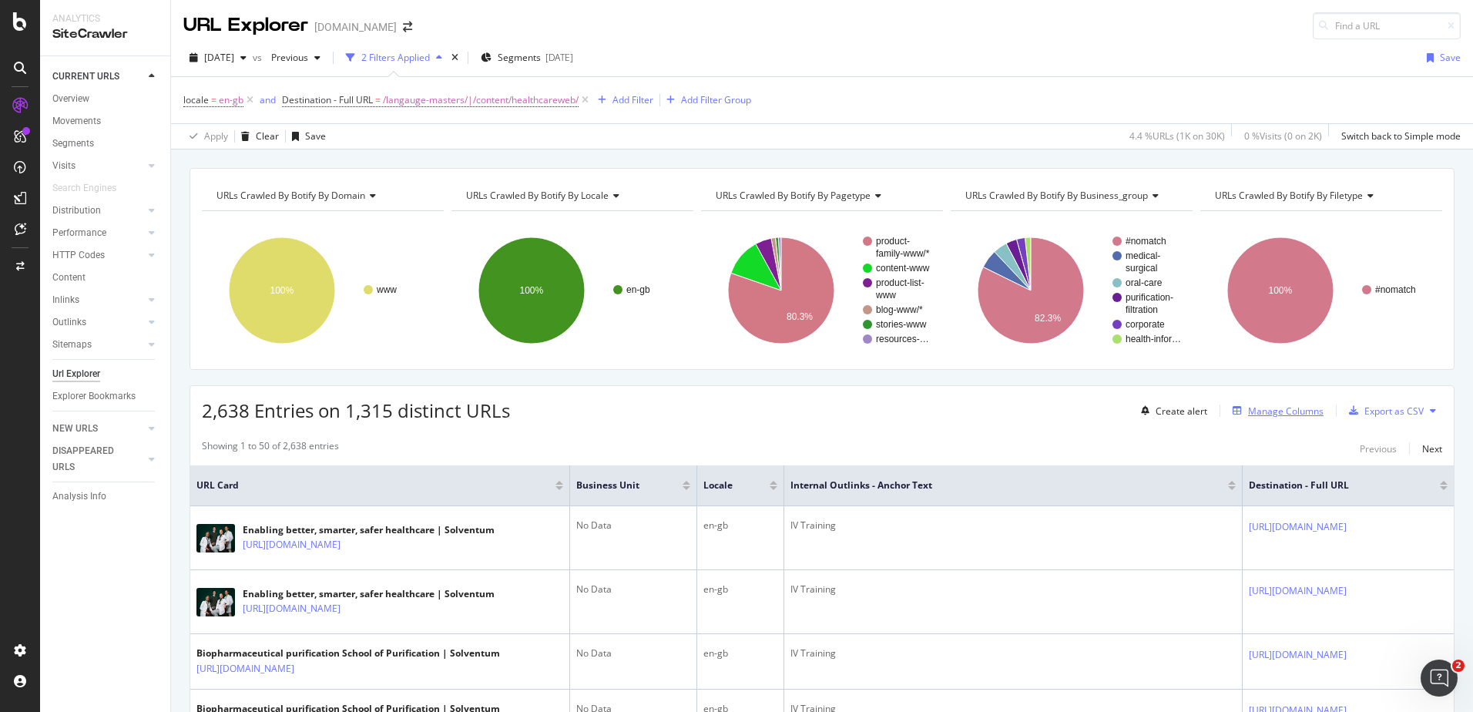
click at [1266, 411] on div "Manage Columns" at bounding box center [1285, 410] width 75 height 13
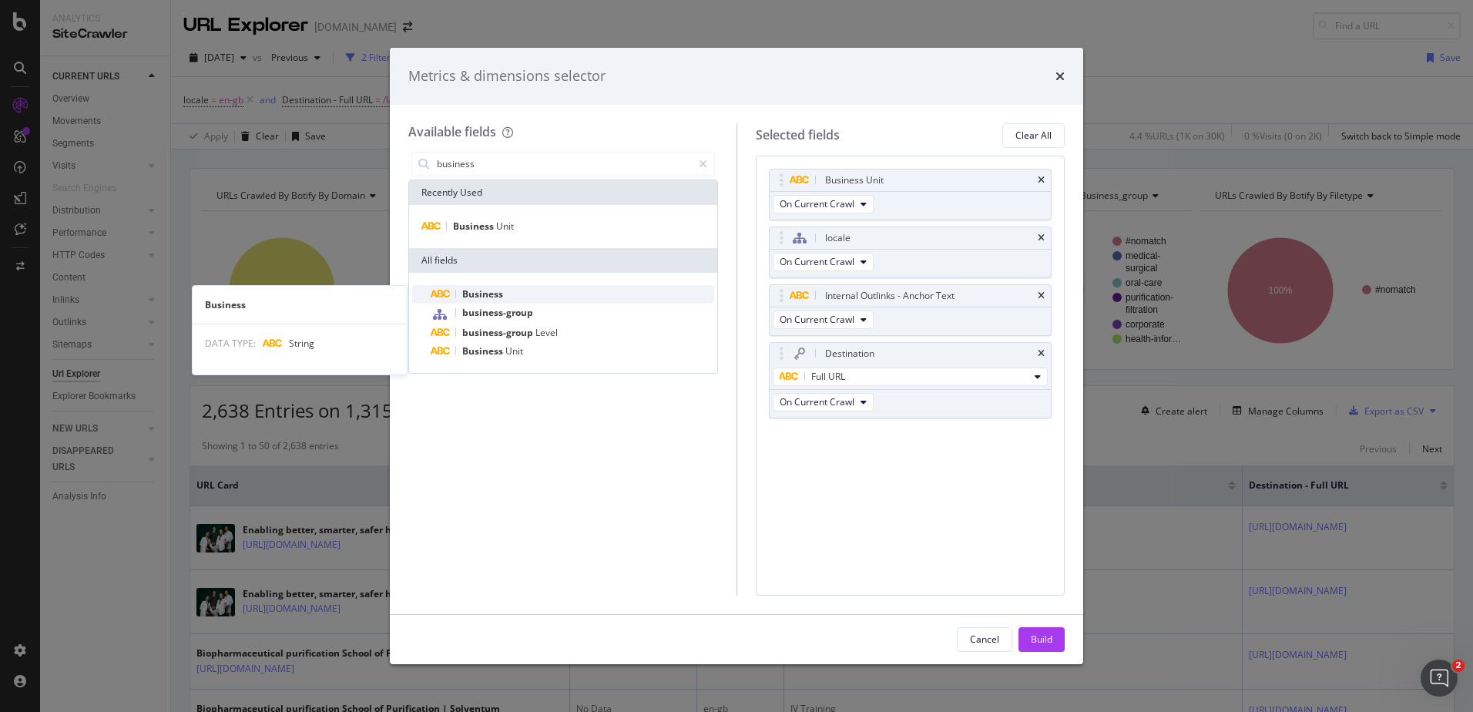
type input "business"
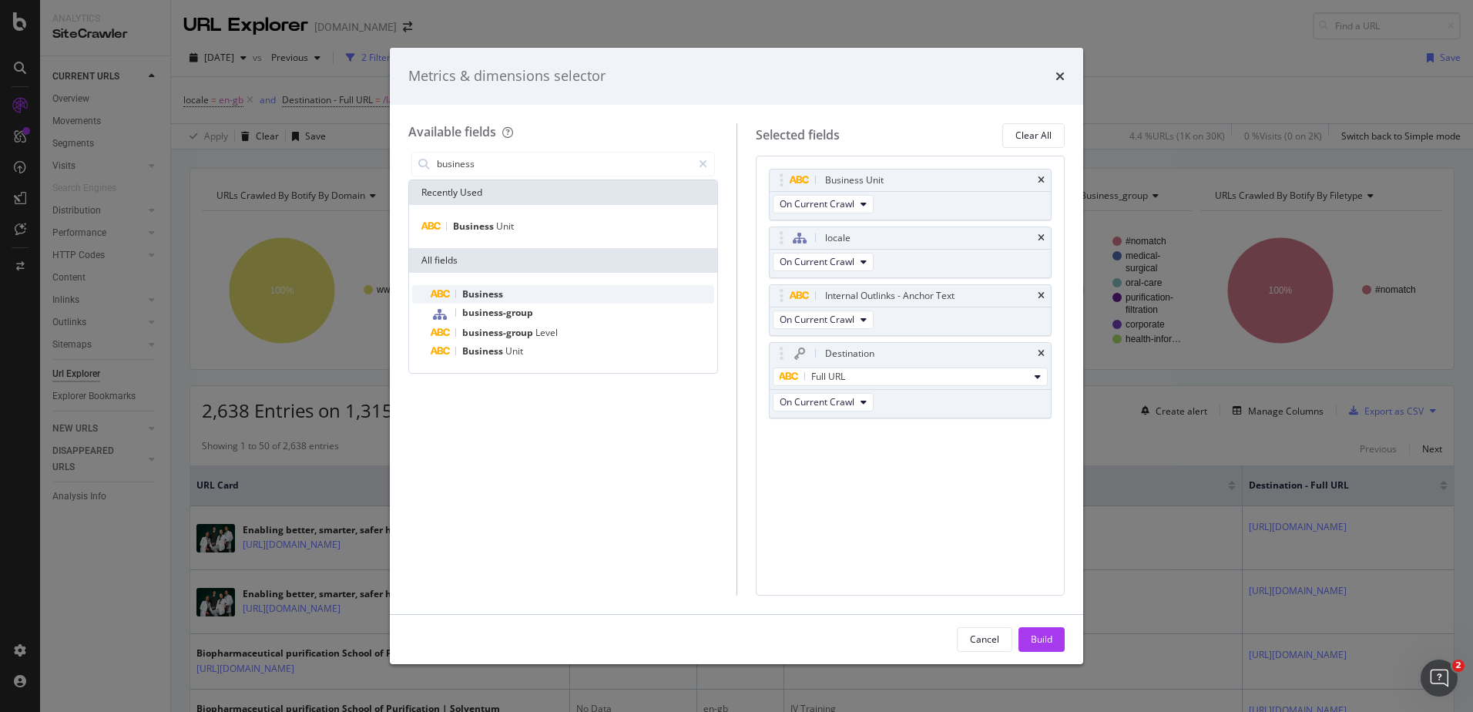
click at [513, 293] on div "Business" at bounding box center [572, 294] width 283 height 18
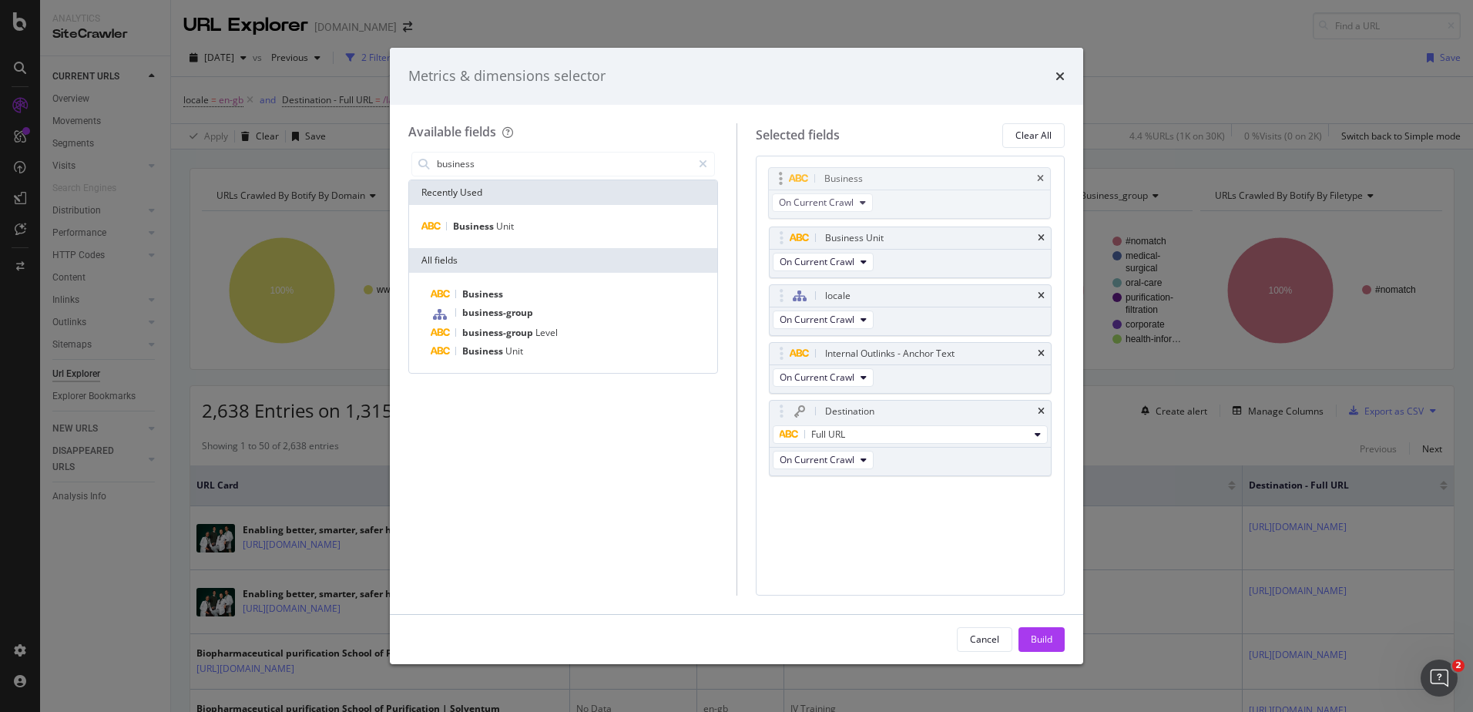
drag, startPoint x: 780, startPoint y: 447, endPoint x: 779, endPoint y: 189, distance: 257.3
click at [779, 189] on body "Analytics SiteCrawler CURRENT URLS Overview Movements Segments Visits Analysis …" at bounding box center [736, 356] width 1473 height 712
click at [1028, 624] on div "Cancel Build" at bounding box center [736, 639] width 693 height 49
click at [1031, 634] on div "Build" at bounding box center [1042, 638] width 22 height 13
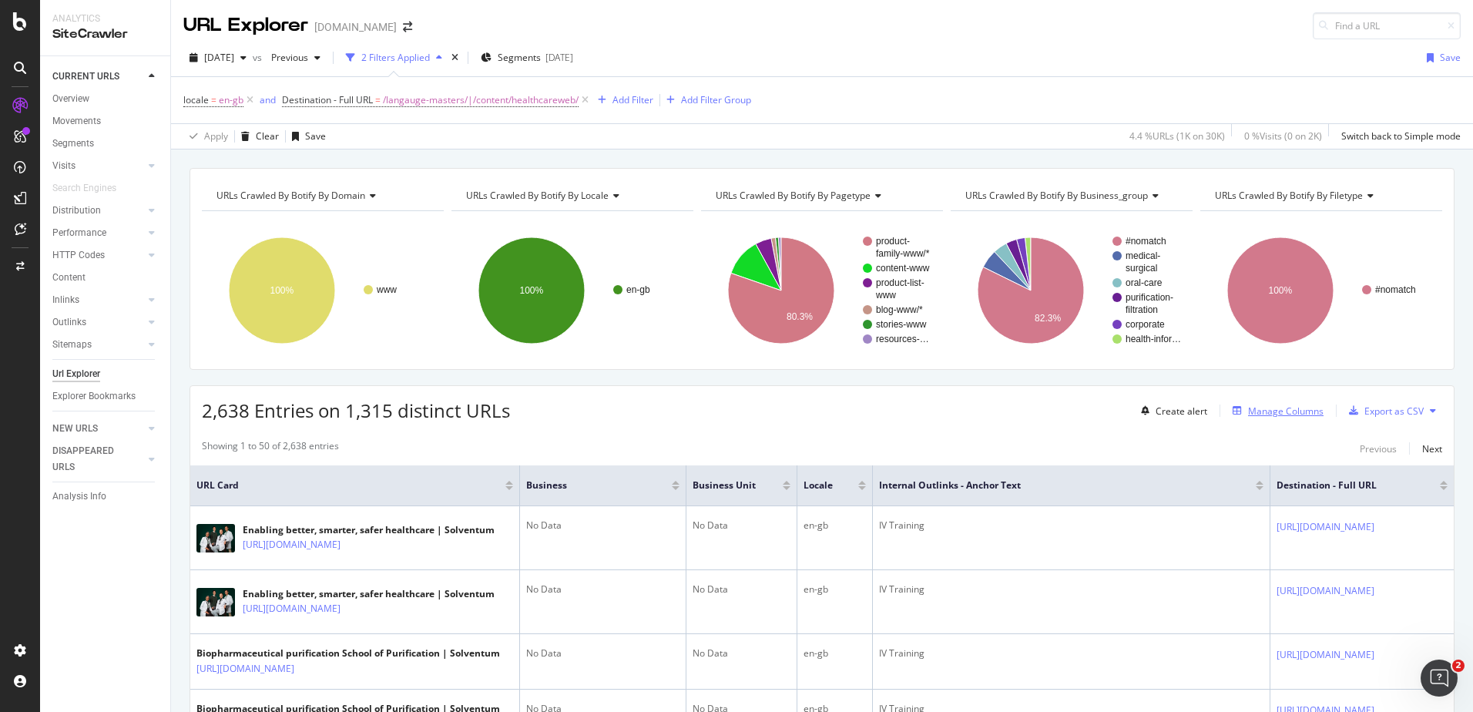
click at [1266, 415] on div "Manage Columns" at bounding box center [1285, 410] width 75 height 13
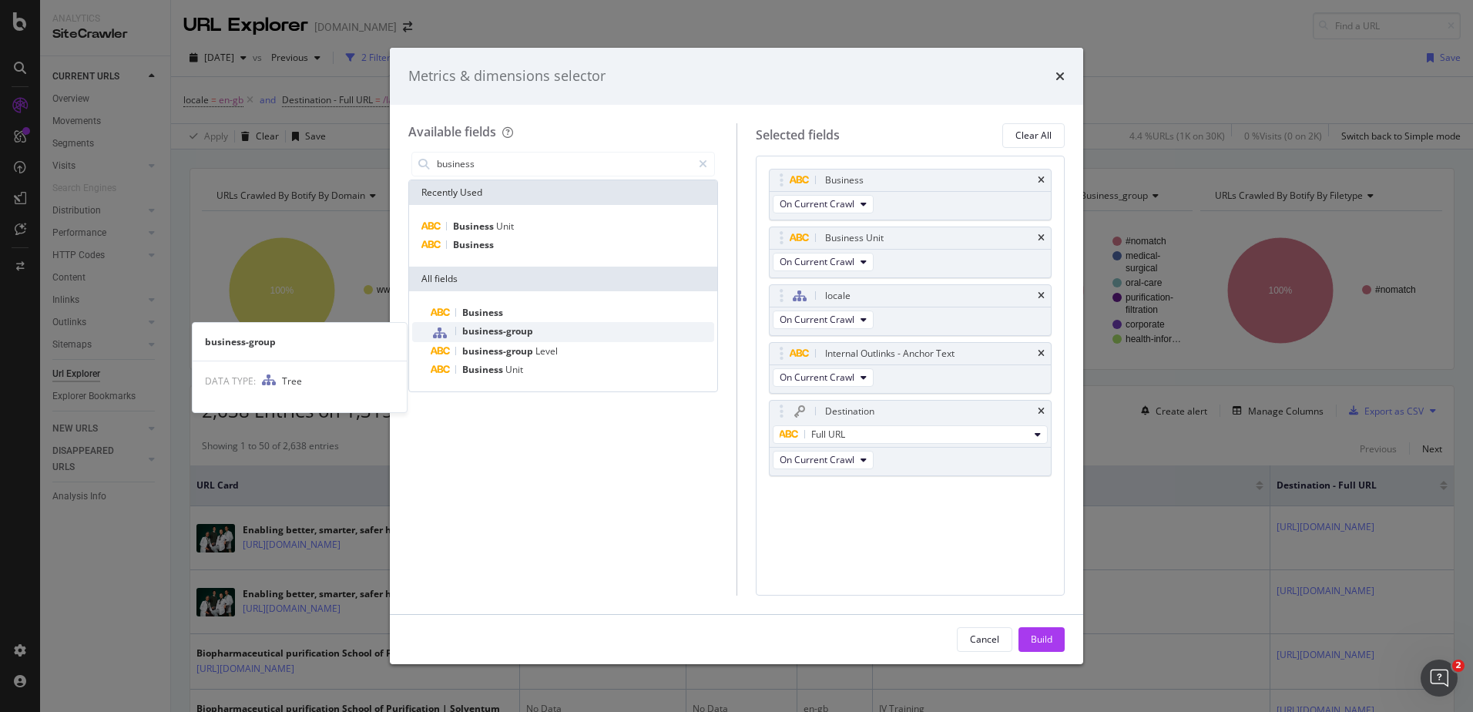
type input "business"
click at [504, 326] on span "business-group" at bounding box center [497, 330] width 71 height 13
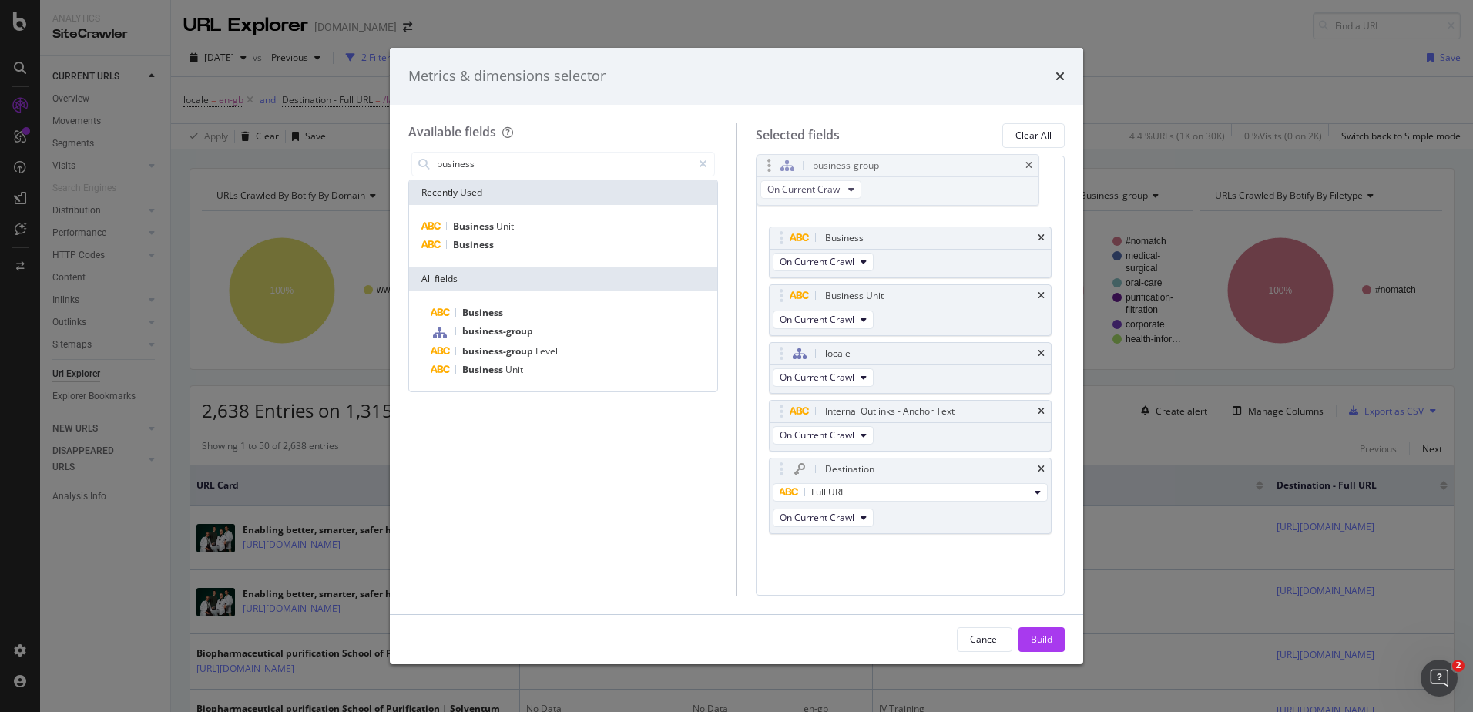
drag, startPoint x: 783, startPoint y: 491, endPoint x: 771, endPoint y: 163, distance: 328.4
click at [771, 163] on body "Analytics SiteCrawler CURRENT URLS Overview Movements Segments Visits Analysis …" at bounding box center [736, 356] width 1473 height 712
click at [1045, 241] on div "Business" at bounding box center [911, 238] width 282 height 22
click at [1045, 237] on div "Business" at bounding box center [911, 238] width 282 height 22
click at [1043, 236] on icon "times" at bounding box center [1041, 237] width 7 height 9
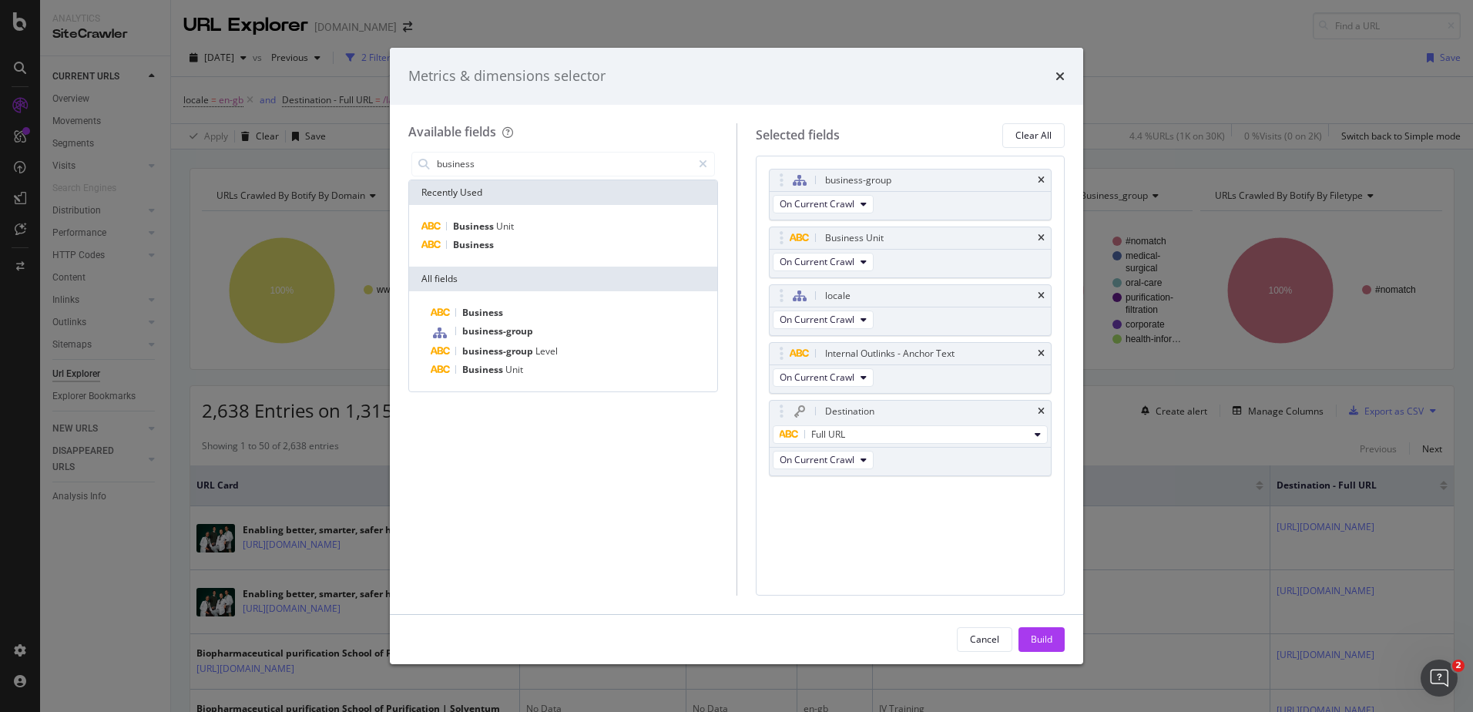
click at [1043, 236] on icon "times" at bounding box center [1041, 237] width 7 height 9
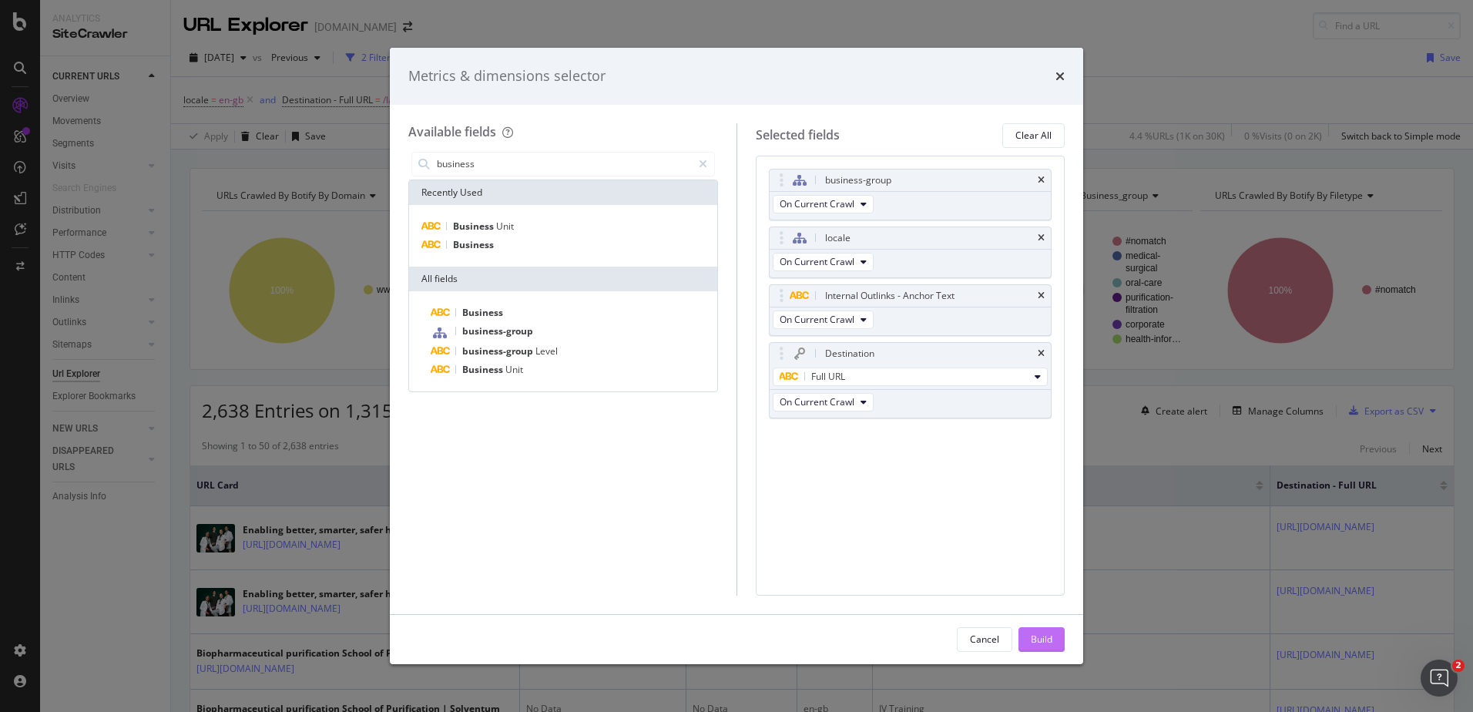
click at [1055, 639] on button "Build" at bounding box center [1041, 639] width 46 height 25
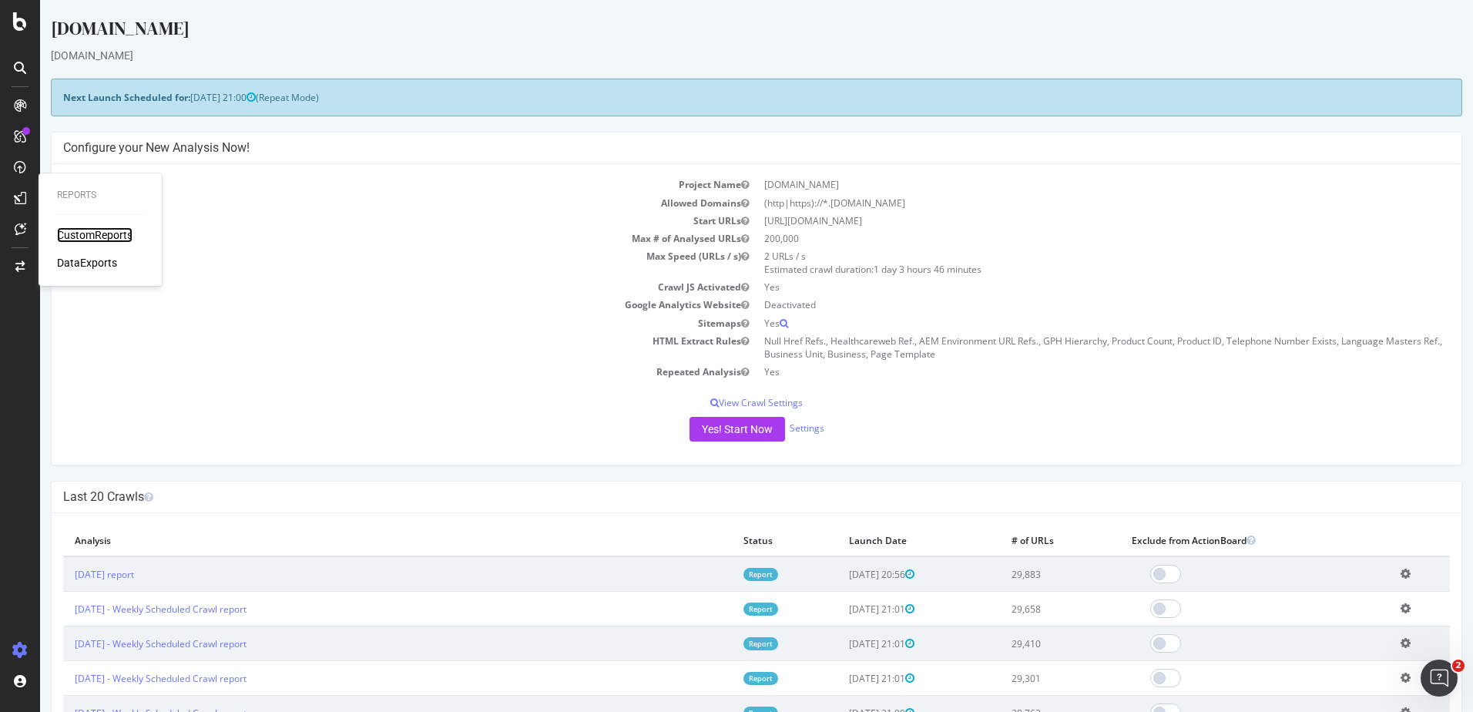
click at [72, 237] on div "CustomReports" at bounding box center [94, 234] width 75 height 15
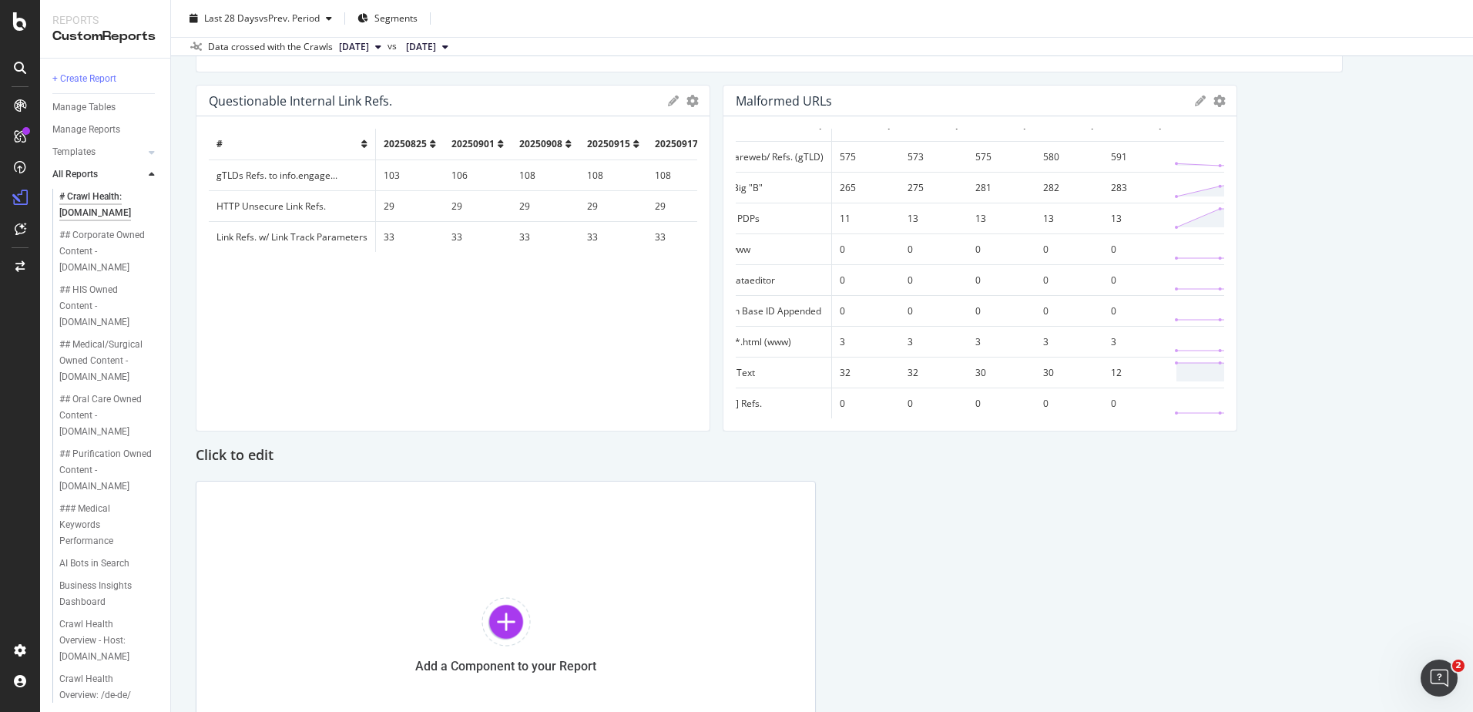
scroll to position [30, 79]
